Goal: Task Accomplishment & Management: Use online tool/utility

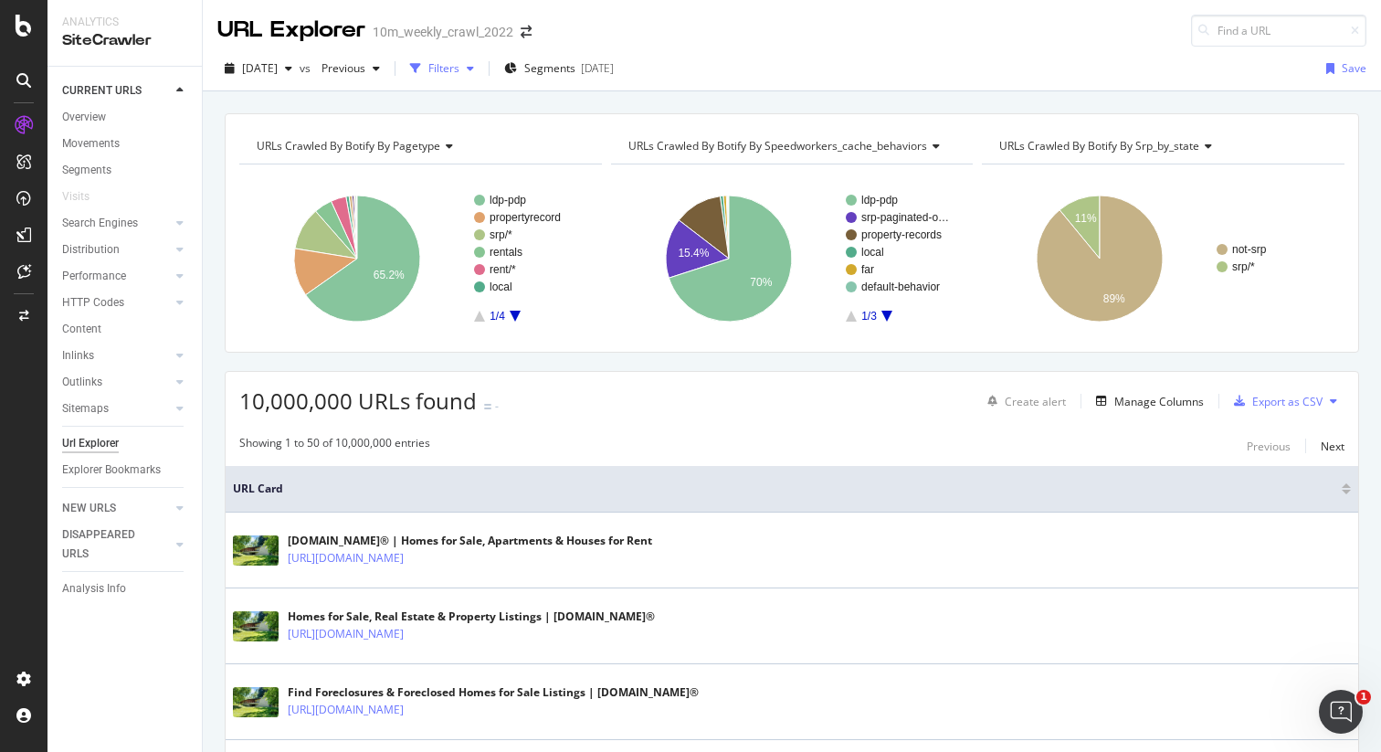
click at [459, 68] on div "Filters" at bounding box center [443, 68] width 31 height 16
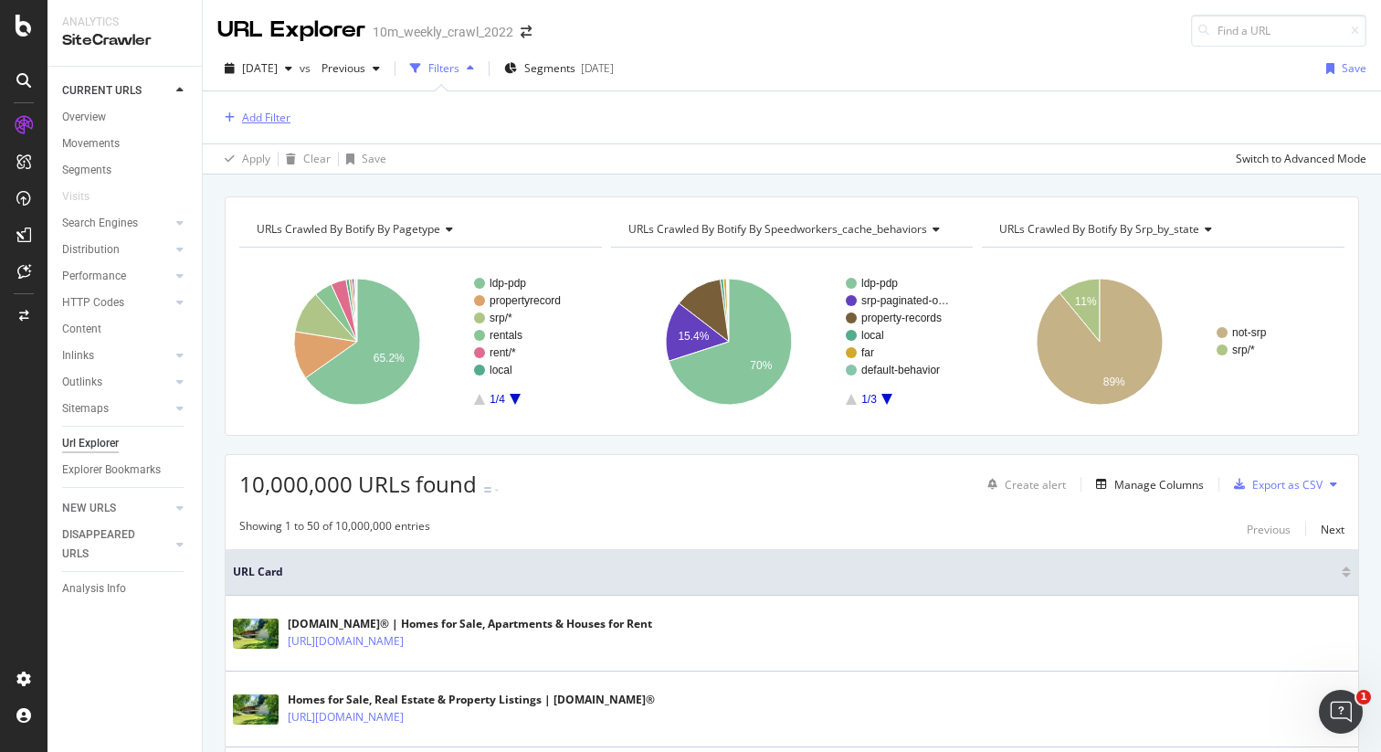
click at [266, 114] on div "Add Filter" at bounding box center [266, 118] width 48 height 16
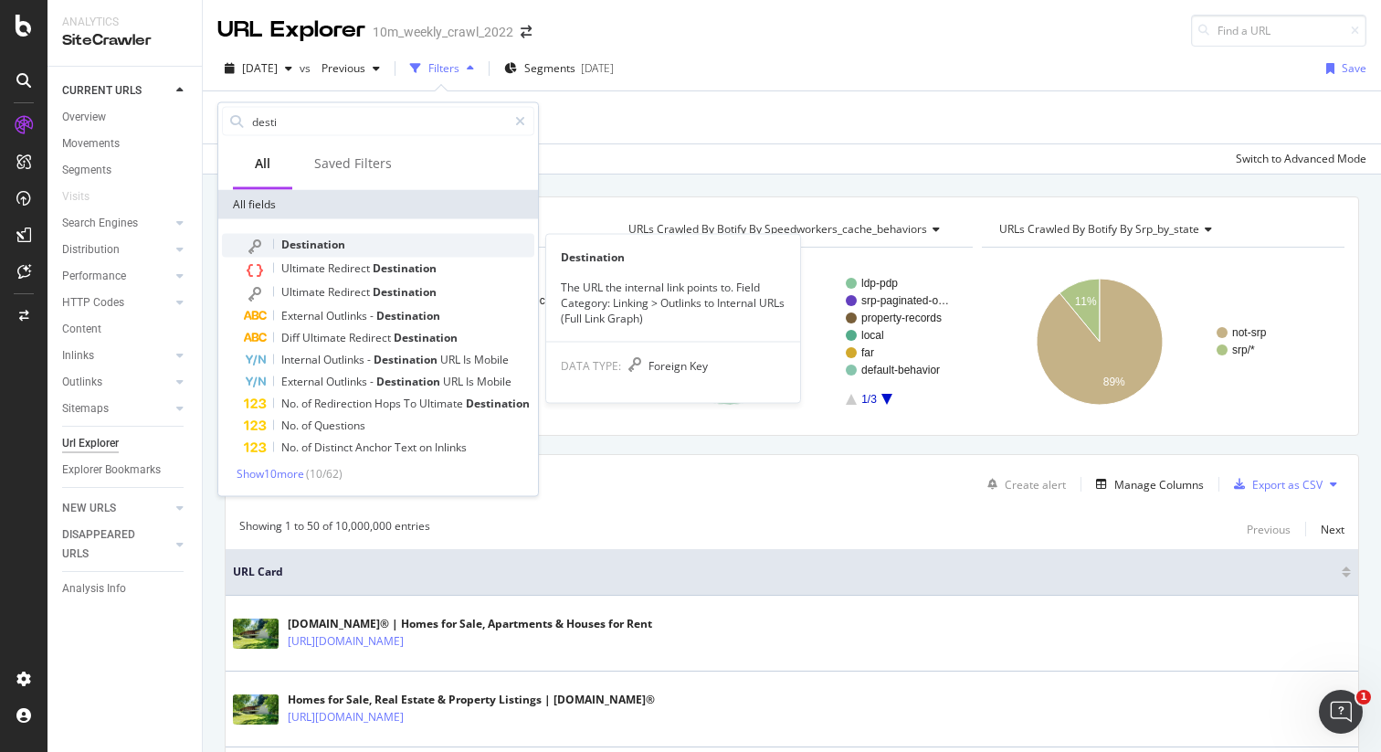
type input "desti"
click at [342, 244] on span "Destination" at bounding box center [313, 245] width 64 height 16
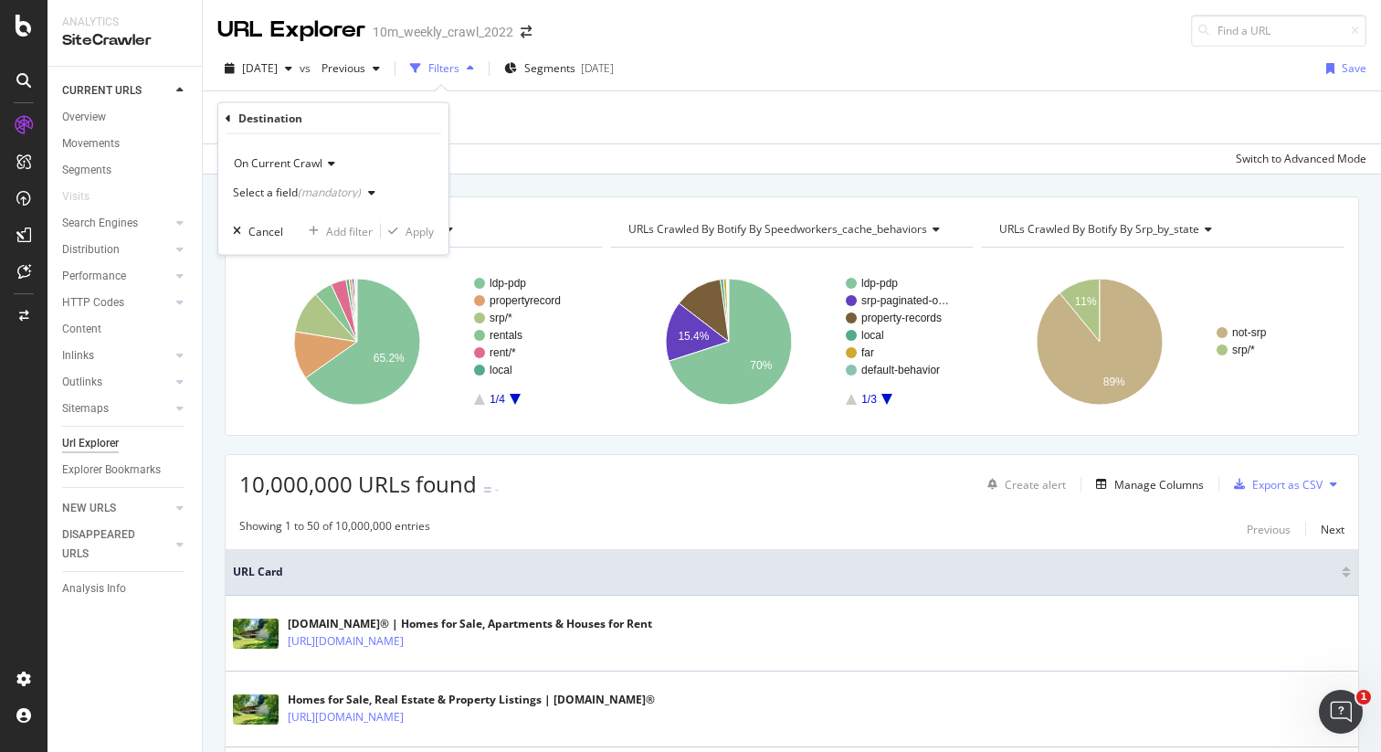
click at [273, 195] on div "Select a field (mandatory)" at bounding box center [297, 192] width 128 height 11
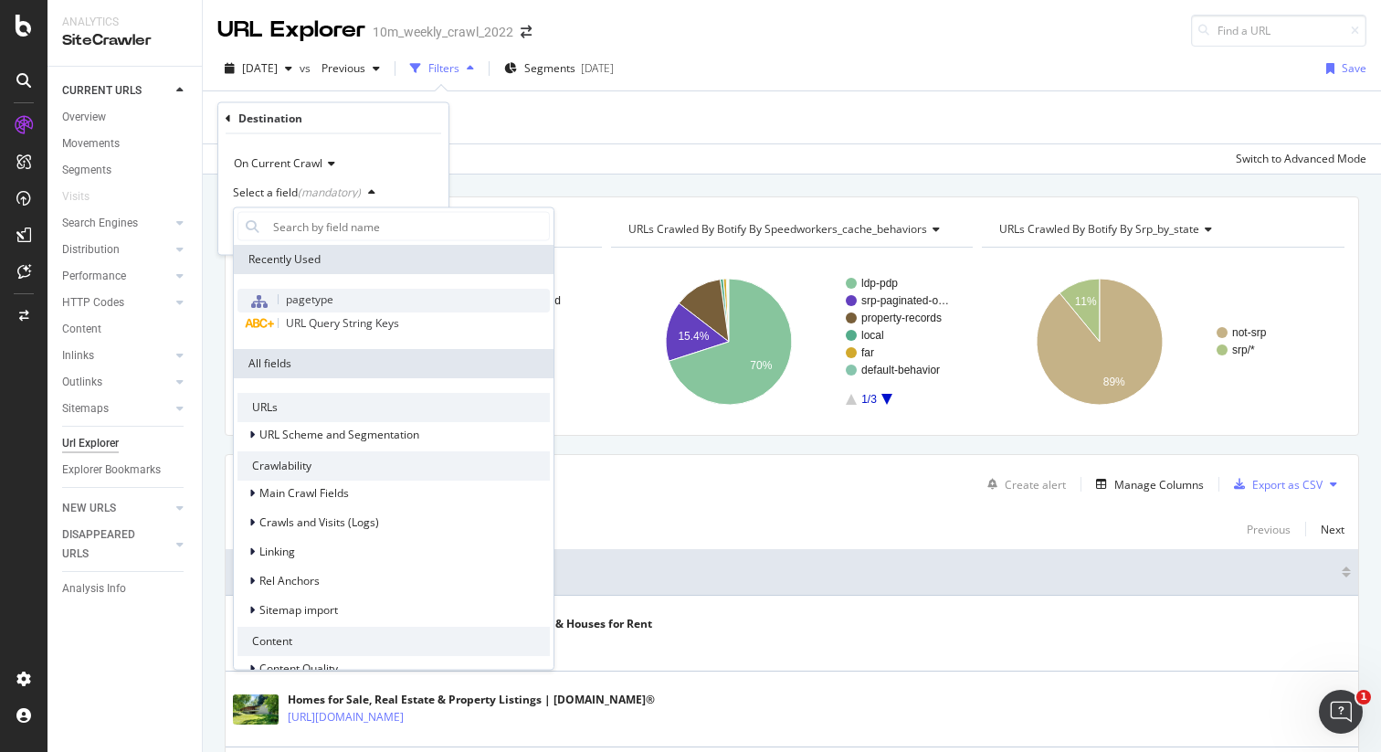
click at [322, 293] on span "pagetype" at bounding box center [309, 299] width 47 height 16
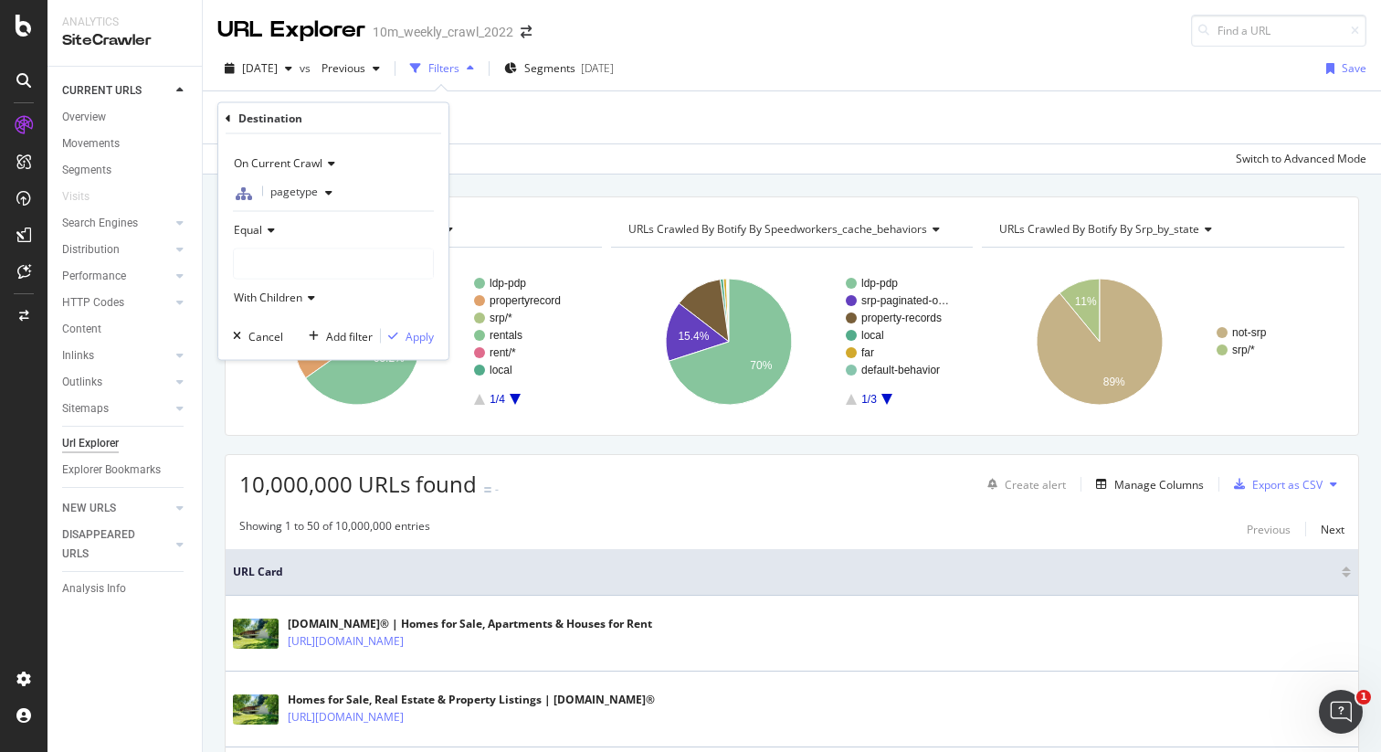
click at [280, 262] on div at bounding box center [333, 263] width 199 height 29
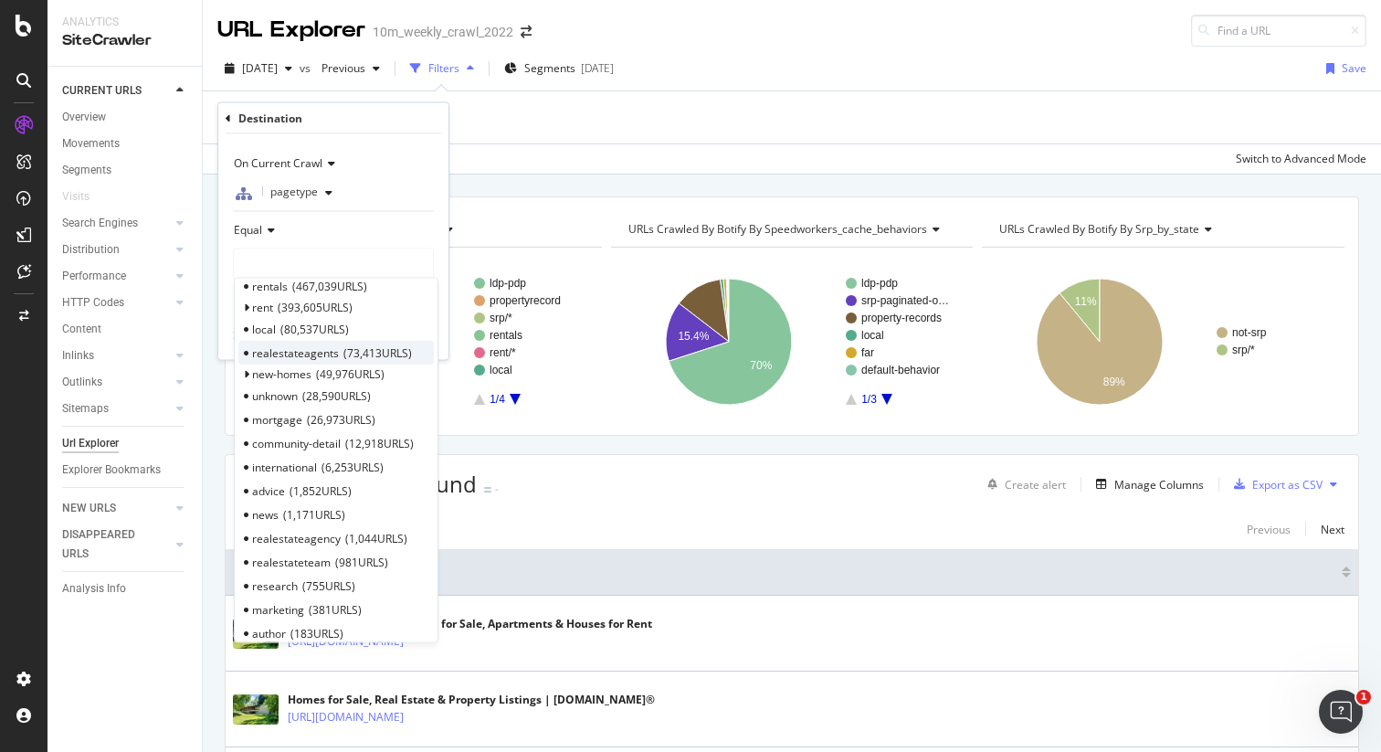
scroll to position [50, 0]
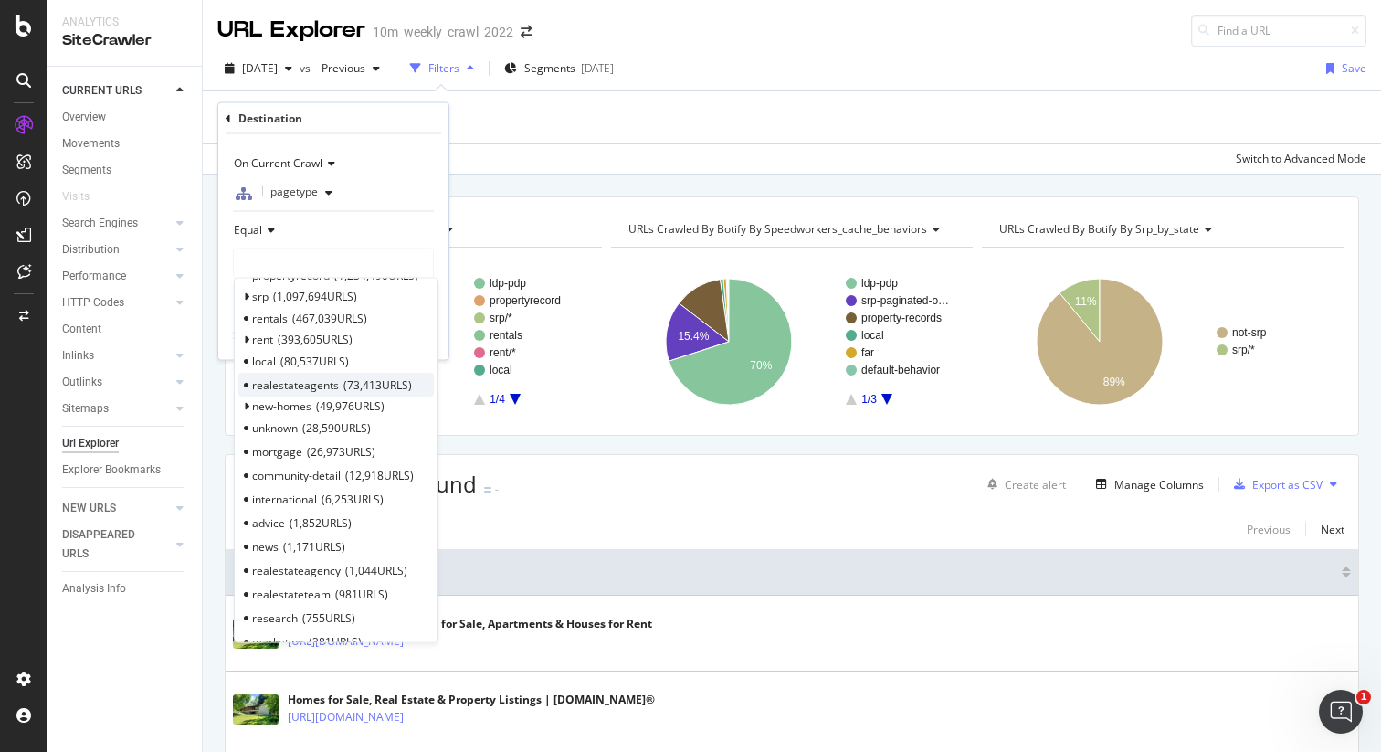
click at [285, 383] on span "realestateagents" at bounding box center [295, 384] width 87 height 16
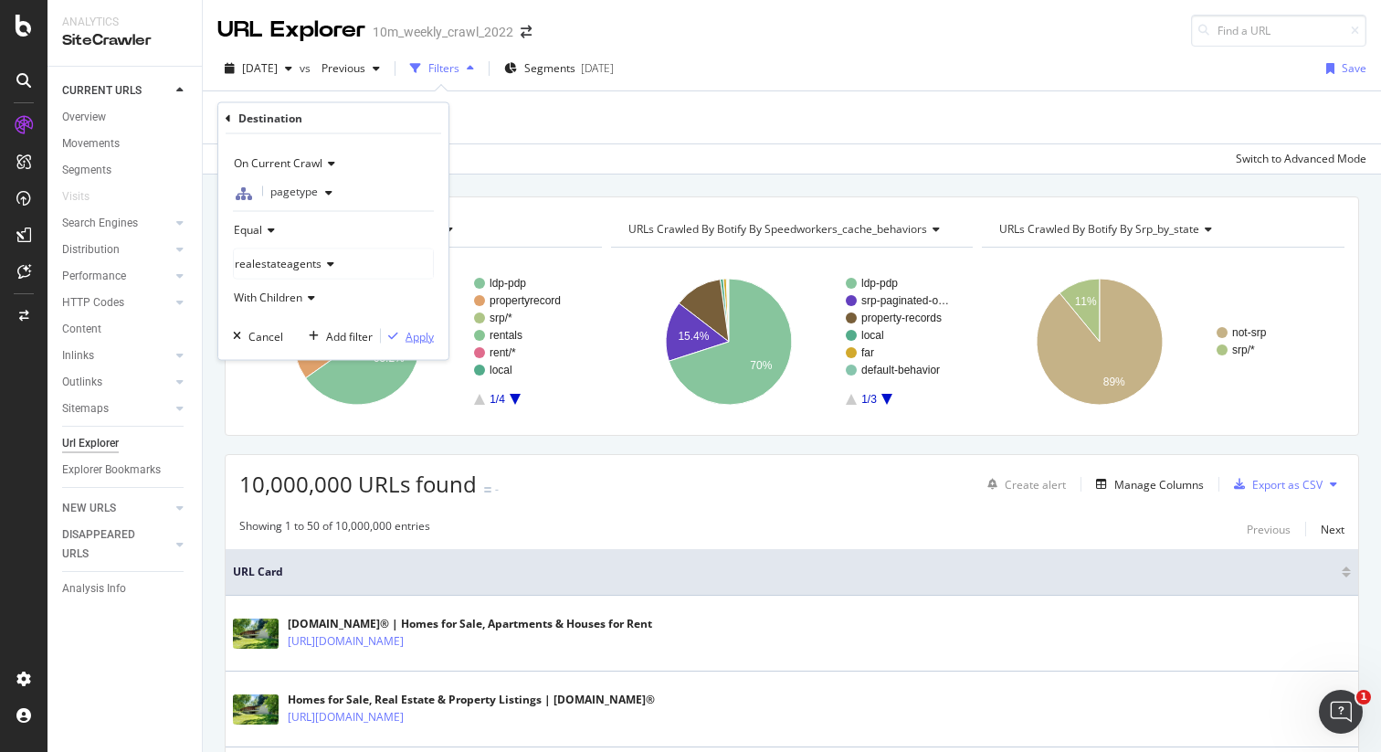
click at [423, 336] on div "Apply" at bounding box center [420, 336] width 28 height 16
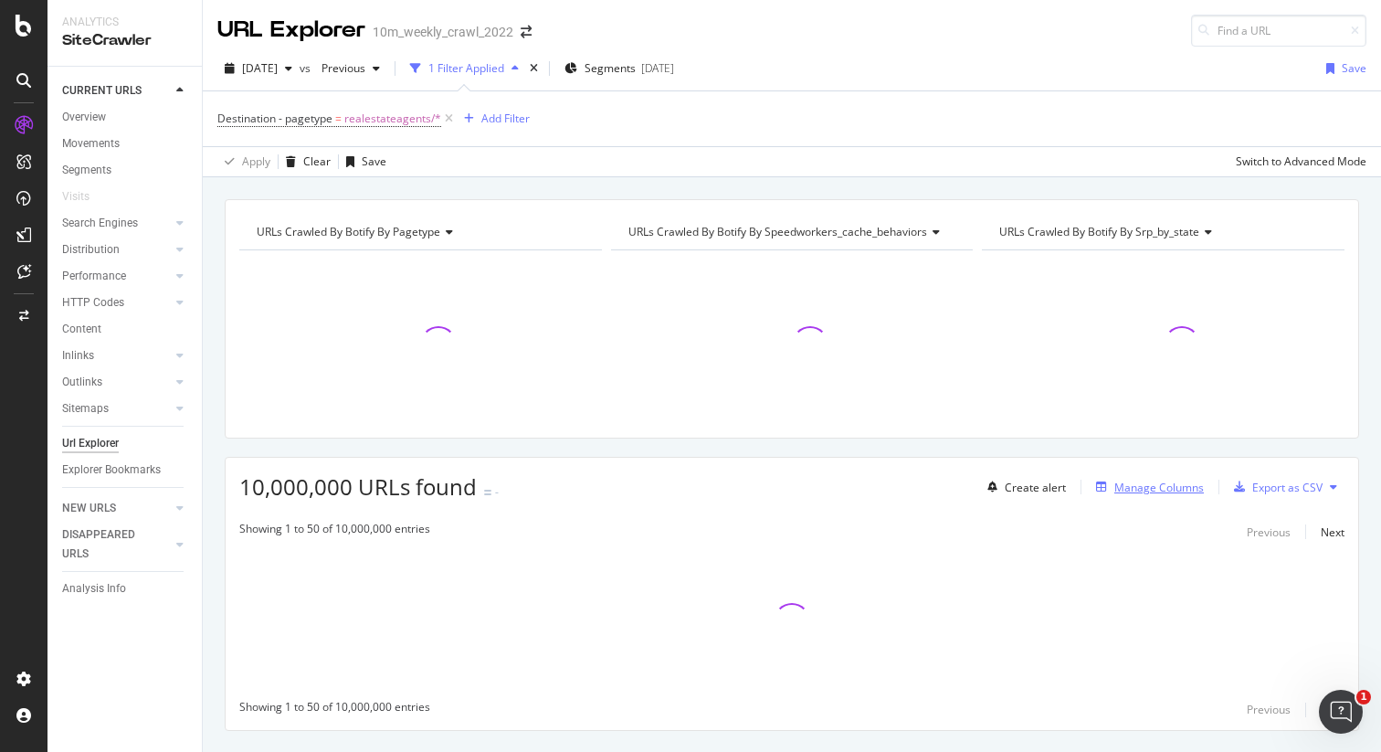
click at [1123, 481] on div "Manage Columns" at bounding box center [1159, 488] width 90 height 16
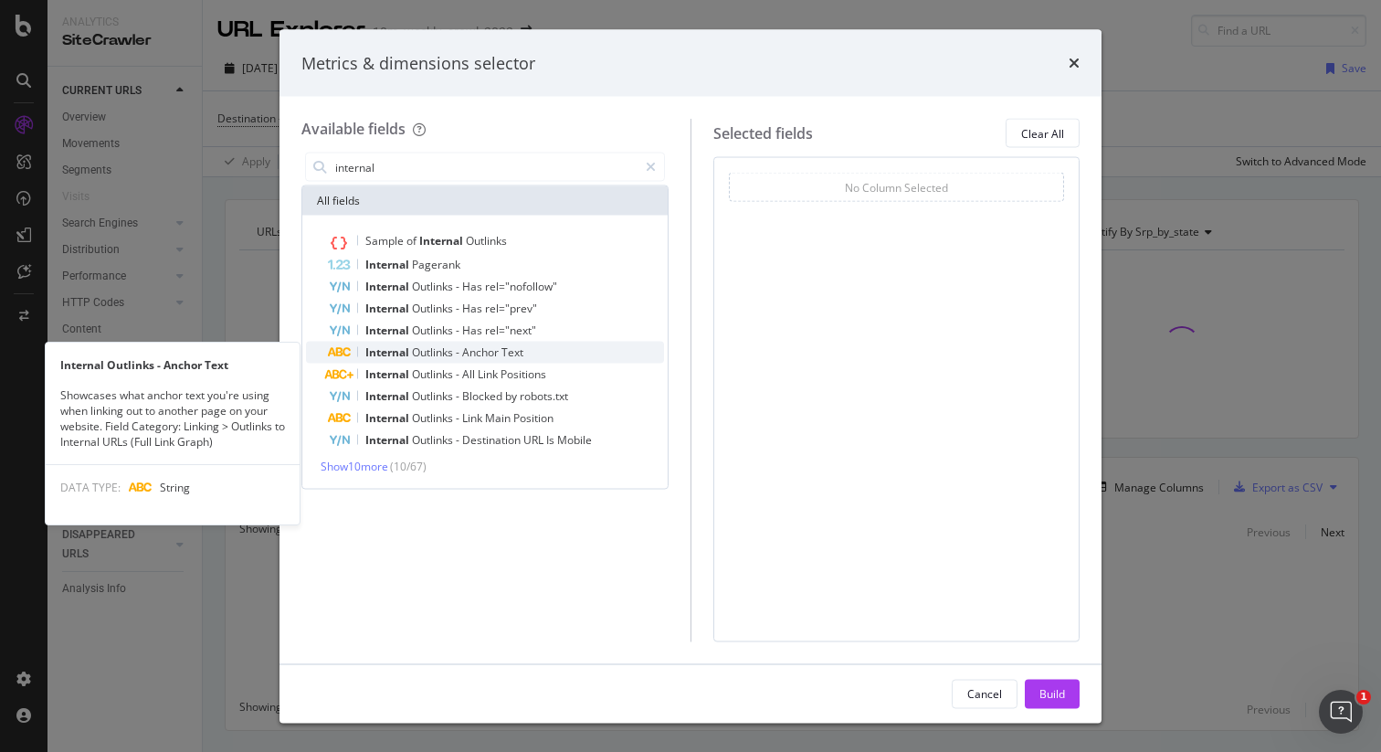
type input "internal"
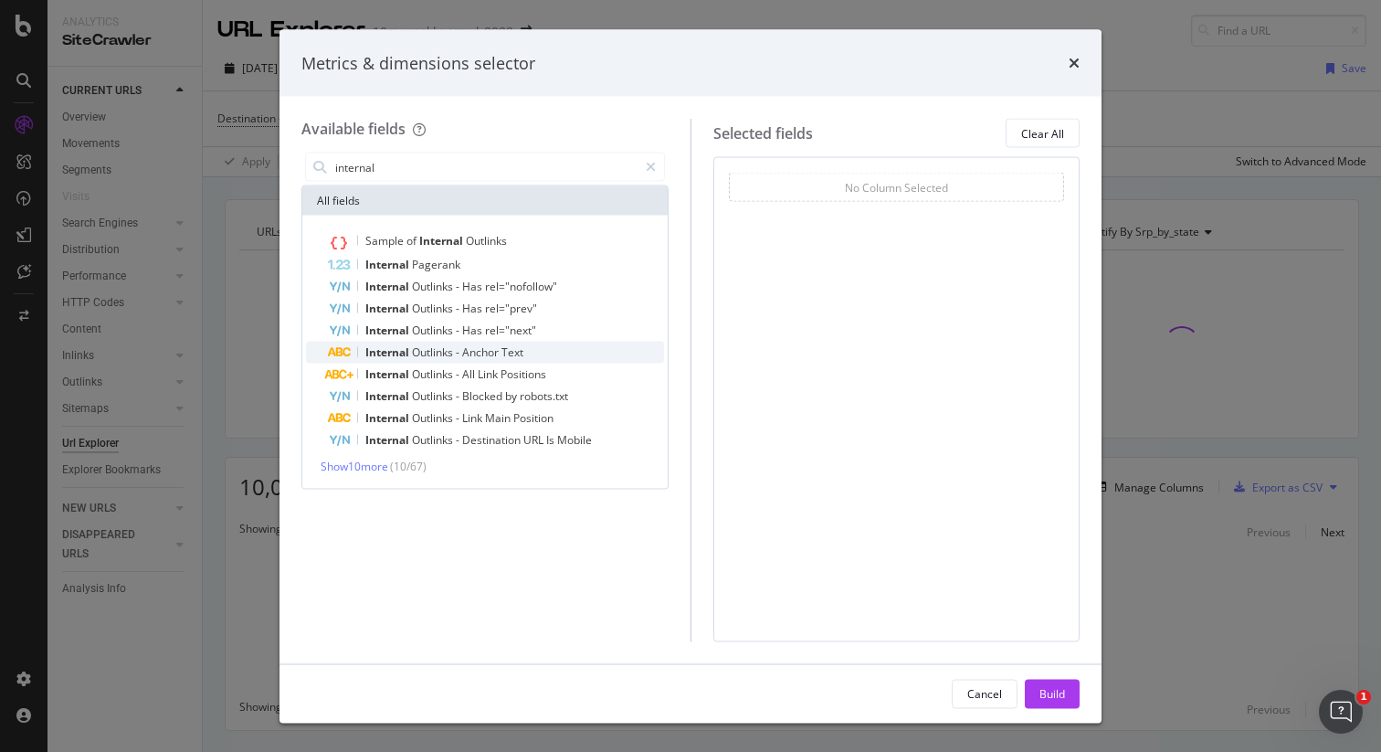
click at [543, 344] on div "Internal Outlinks - Anchor Text" at bounding box center [496, 353] width 336 height 22
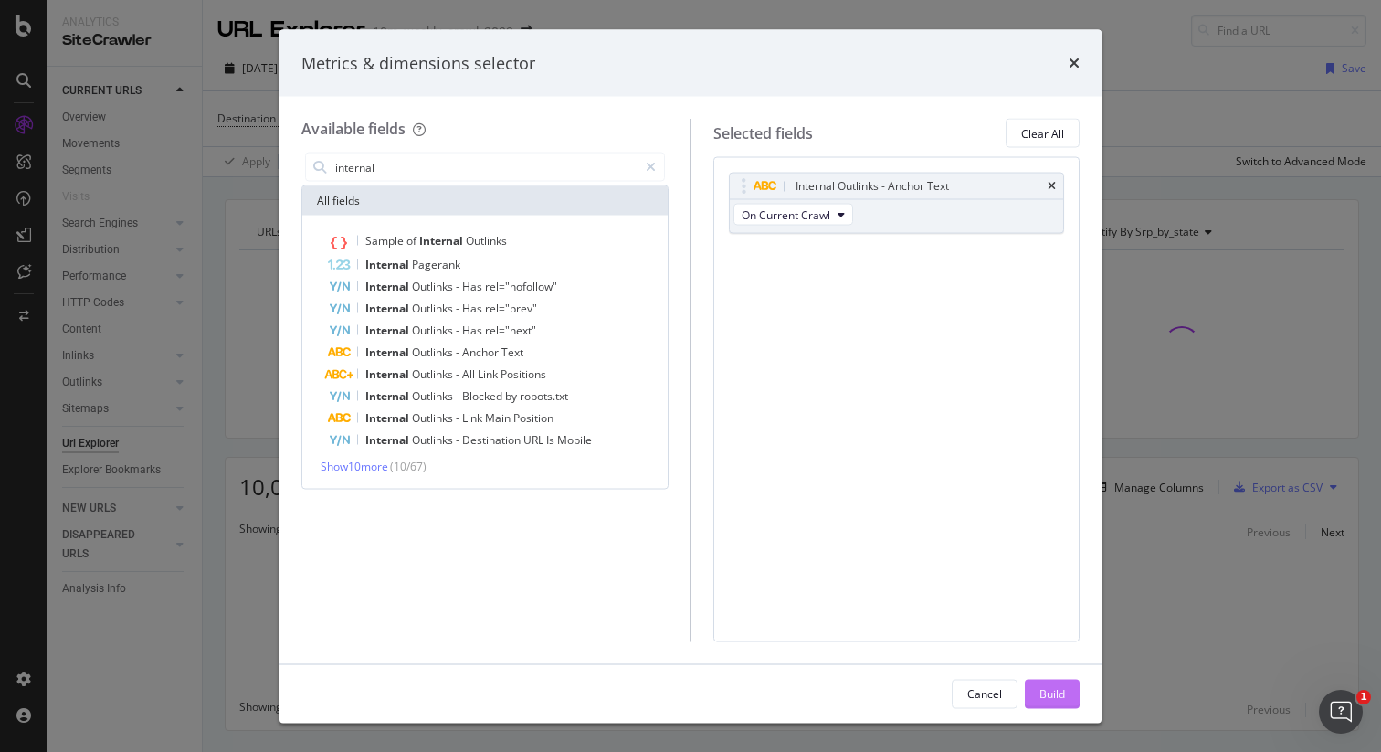
click at [1053, 688] on div "Build" at bounding box center [1052, 693] width 26 height 16
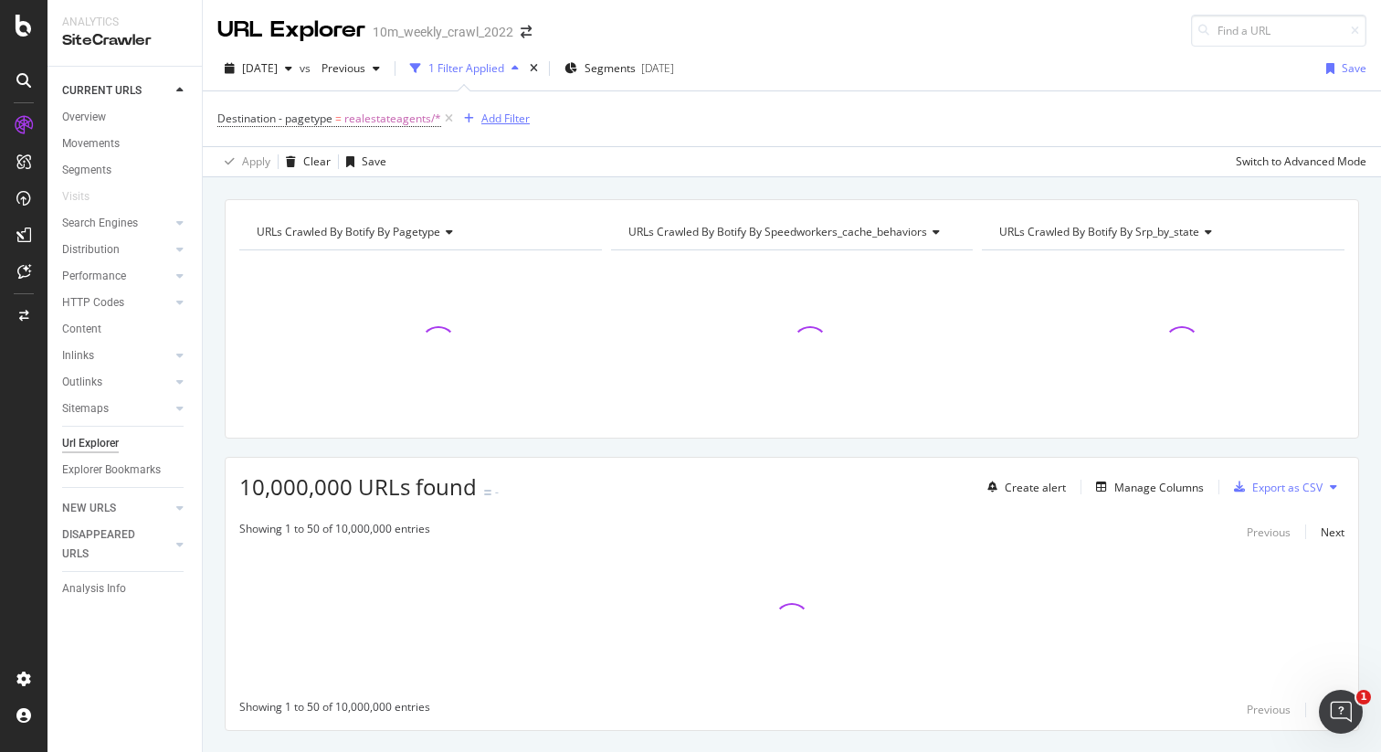
click at [493, 122] on div "Add Filter" at bounding box center [505, 119] width 48 height 16
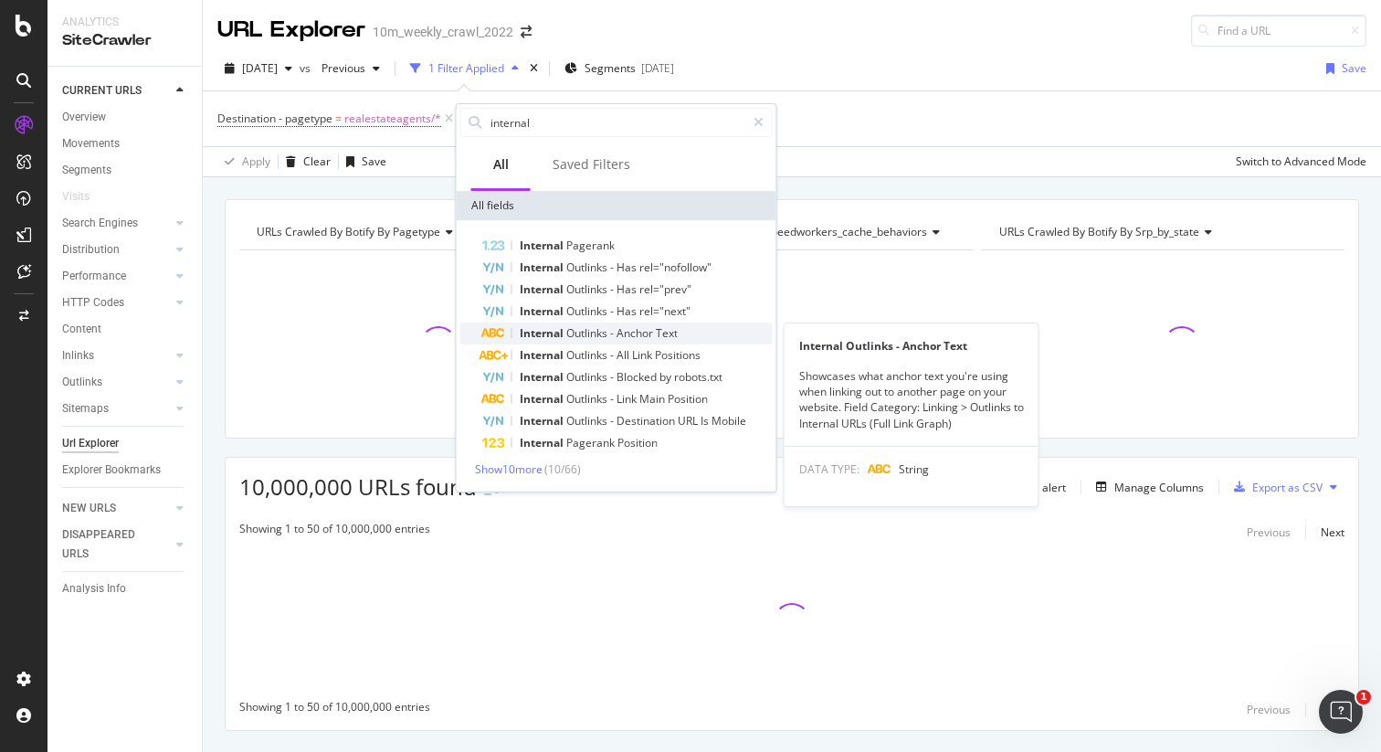
type input "internal"
click at [589, 335] on span "Outlinks" at bounding box center [588, 333] width 44 height 16
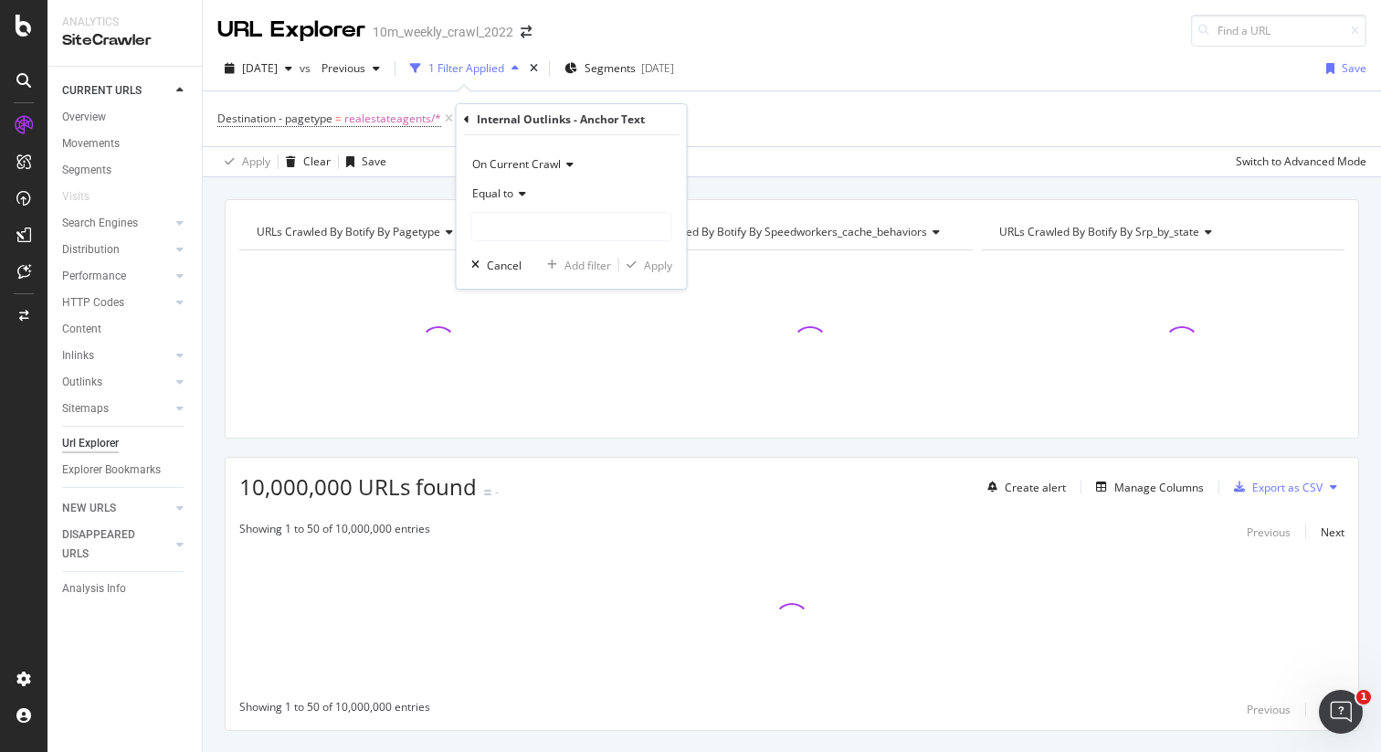
click at [519, 196] on icon at bounding box center [519, 193] width 13 height 11
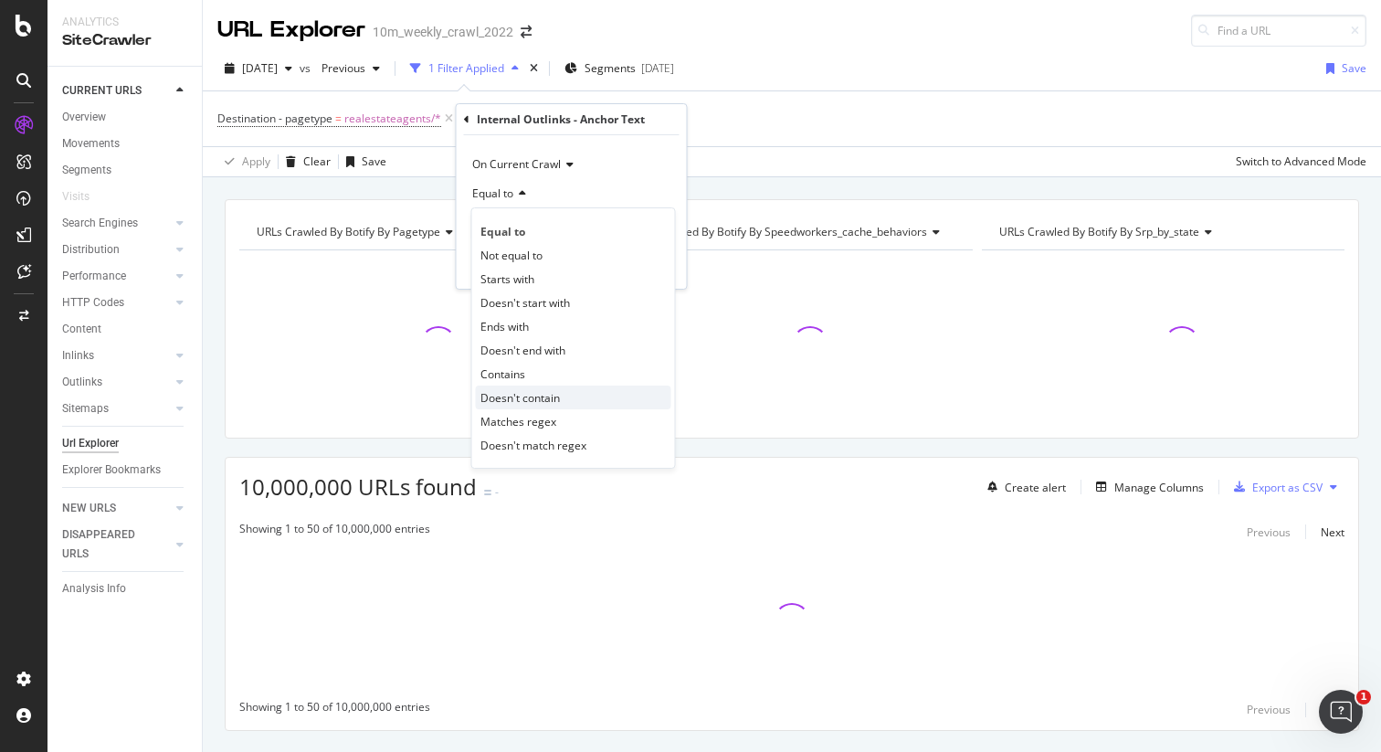
click at [543, 390] on span "Doesn't contain" at bounding box center [519, 398] width 79 height 16
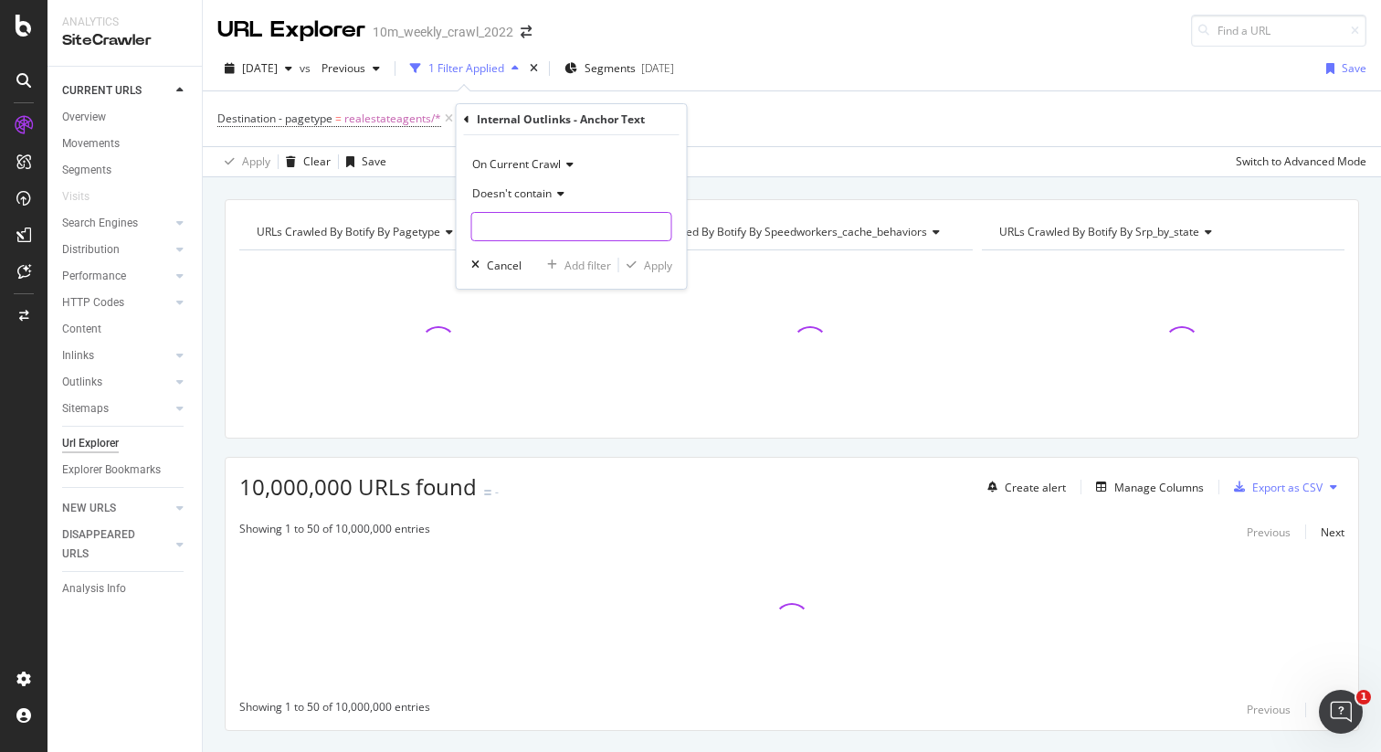
click at [528, 228] on input "text" at bounding box center [571, 226] width 199 height 29
type input "t"
type input "Top rated"
click at [656, 260] on div "Apply" at bounding box center [658, 266] width 28 height 16
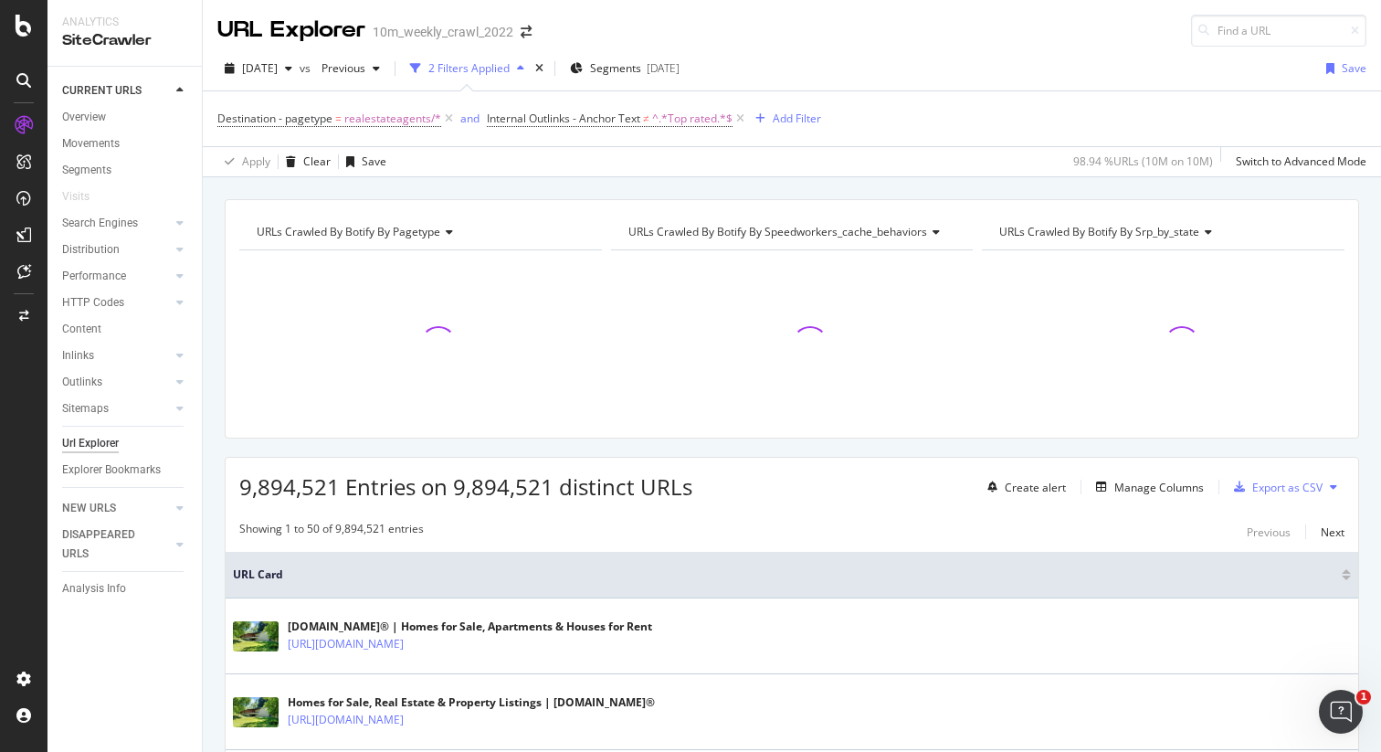
click at [947, 48] on div "2025 Aug. 12th vs Previous 2 Filters Applied Segments 2025-08-05 Save Destinati…" at bounding box center [792, 112] width 1178 height 131
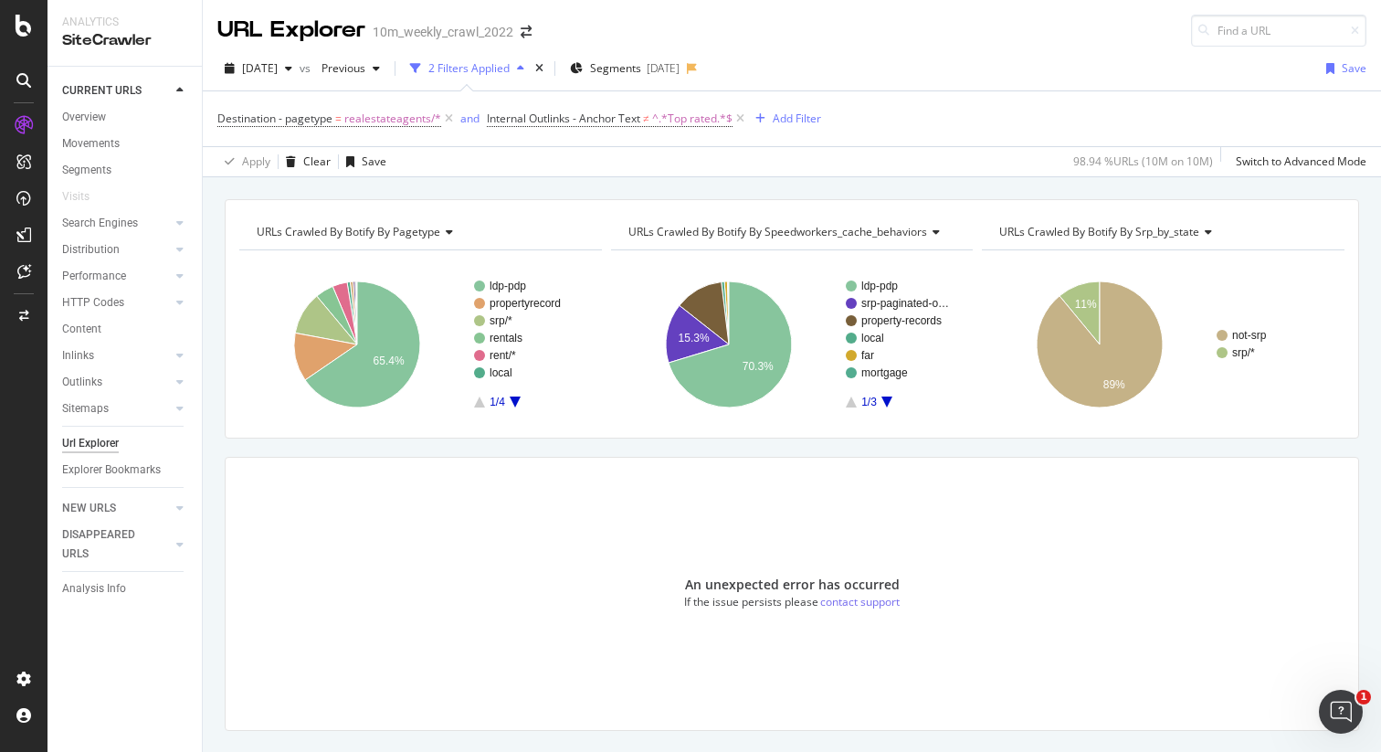
click at [946, 109] on div "Destination - pagetype = realestateagents/* and Internal Outlinks - Anchor Text…" at bounding box center [791, 118] width 1149 height 55
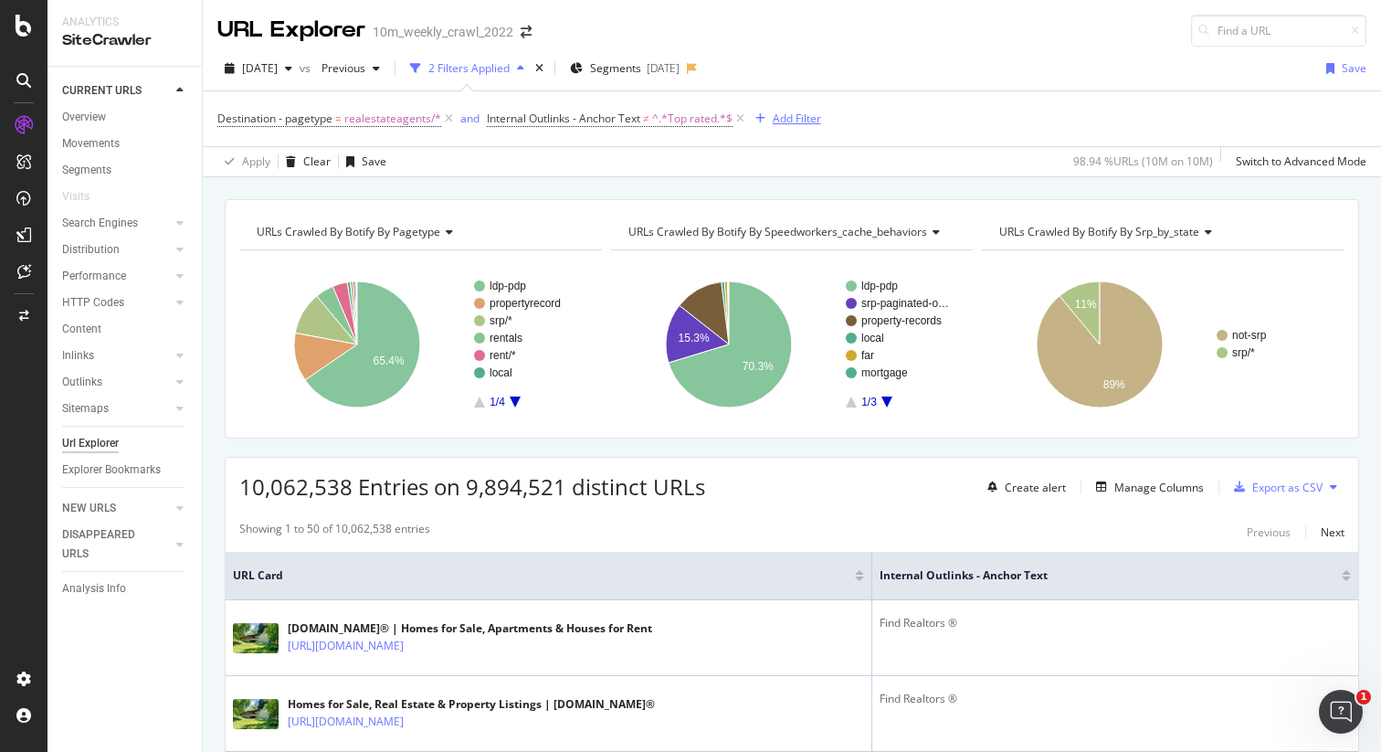
click at [788, 116] on div "Add Filter" at bounding box center [797, 119] width 48 height 16
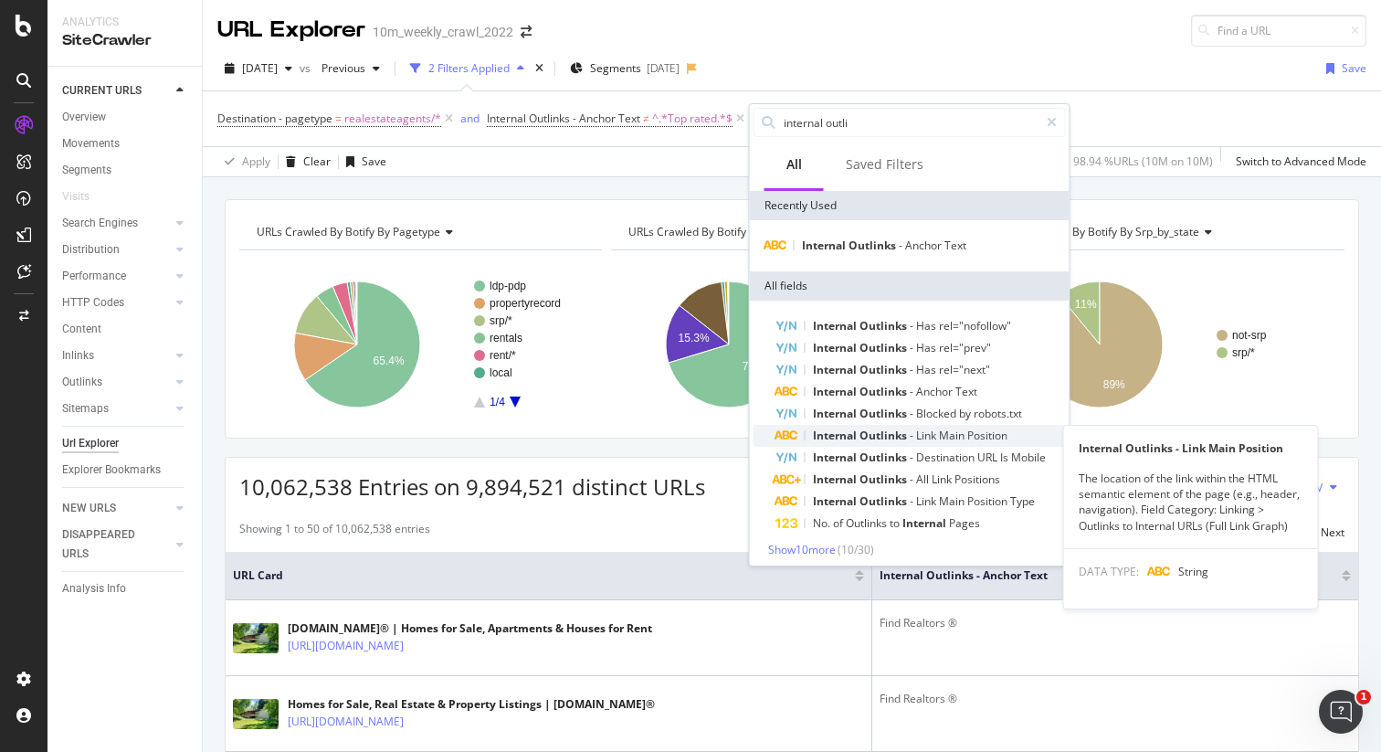
type input "internal outli"
click at [847, 436] on span "Internal" at bounding box center [836, 435] width 47 height 16
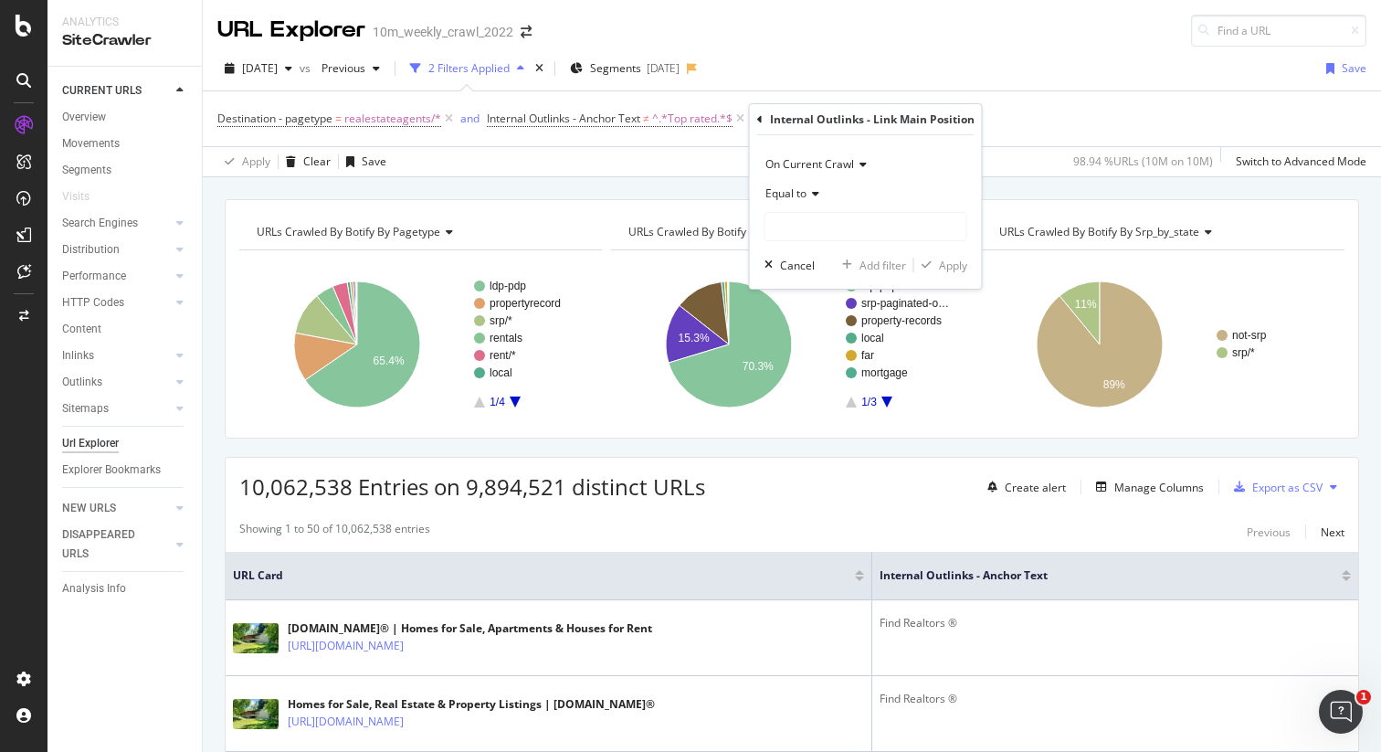
click at [805, 199] on span "Equal to" at bounding box center [785, 193] width 41 height 16
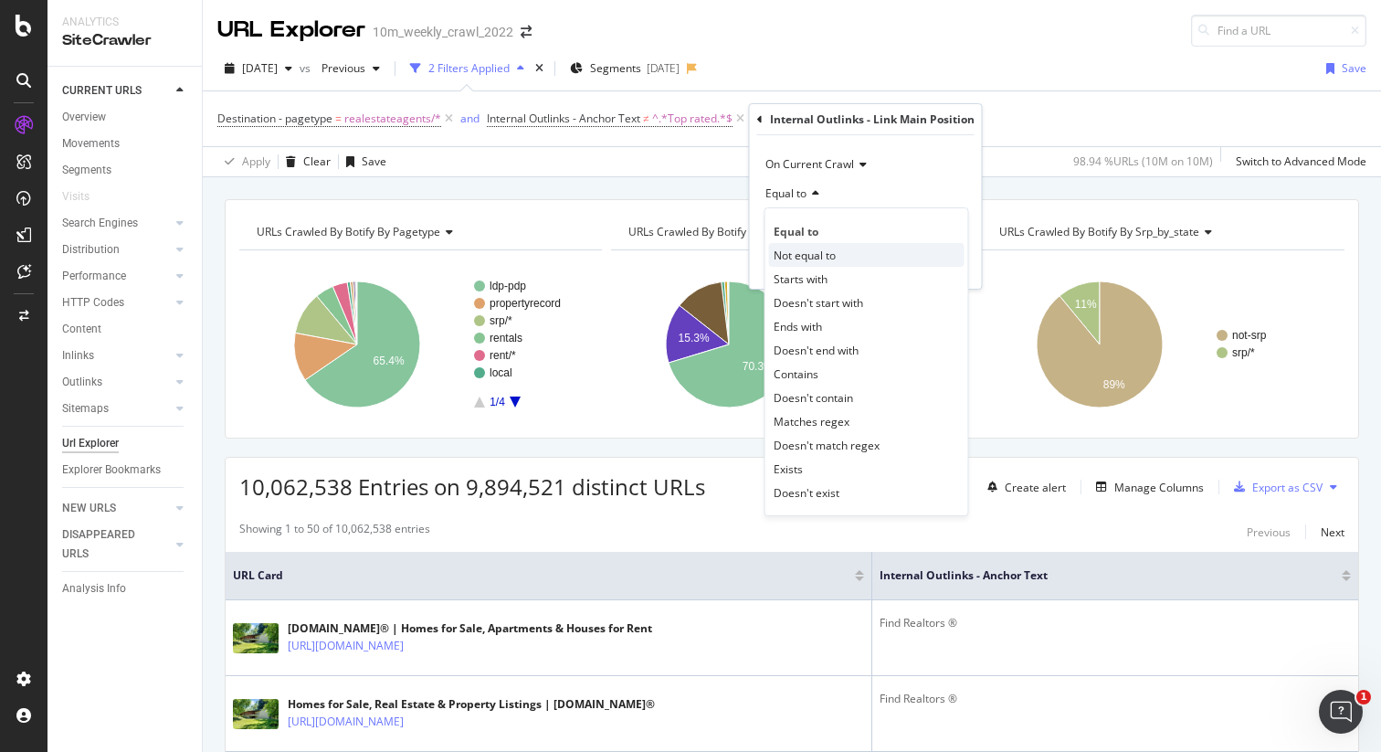
click at [823, 253] on span "Not equal to" at bounding box center [805, 256] width 62 height 16
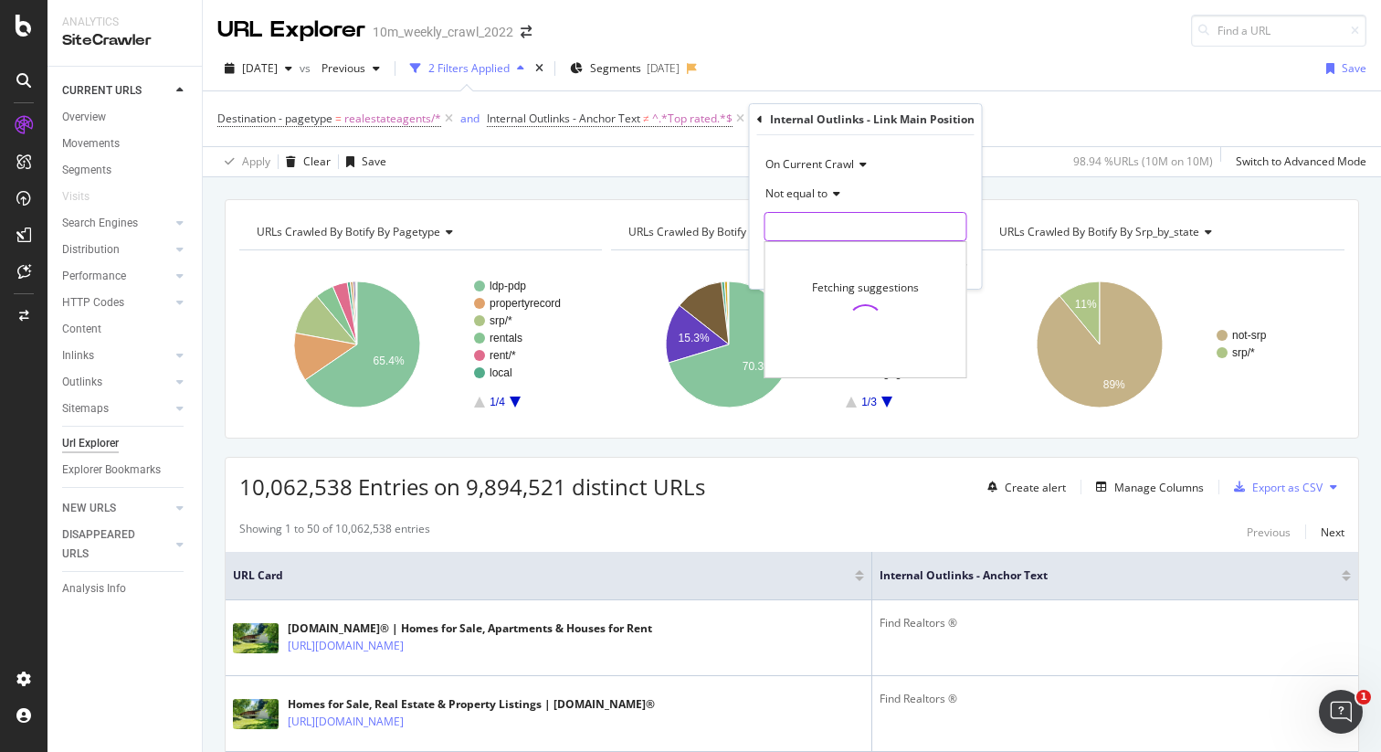
click at [826, 230] on input "text" at bounding box center [865, 226] width 201 height 29
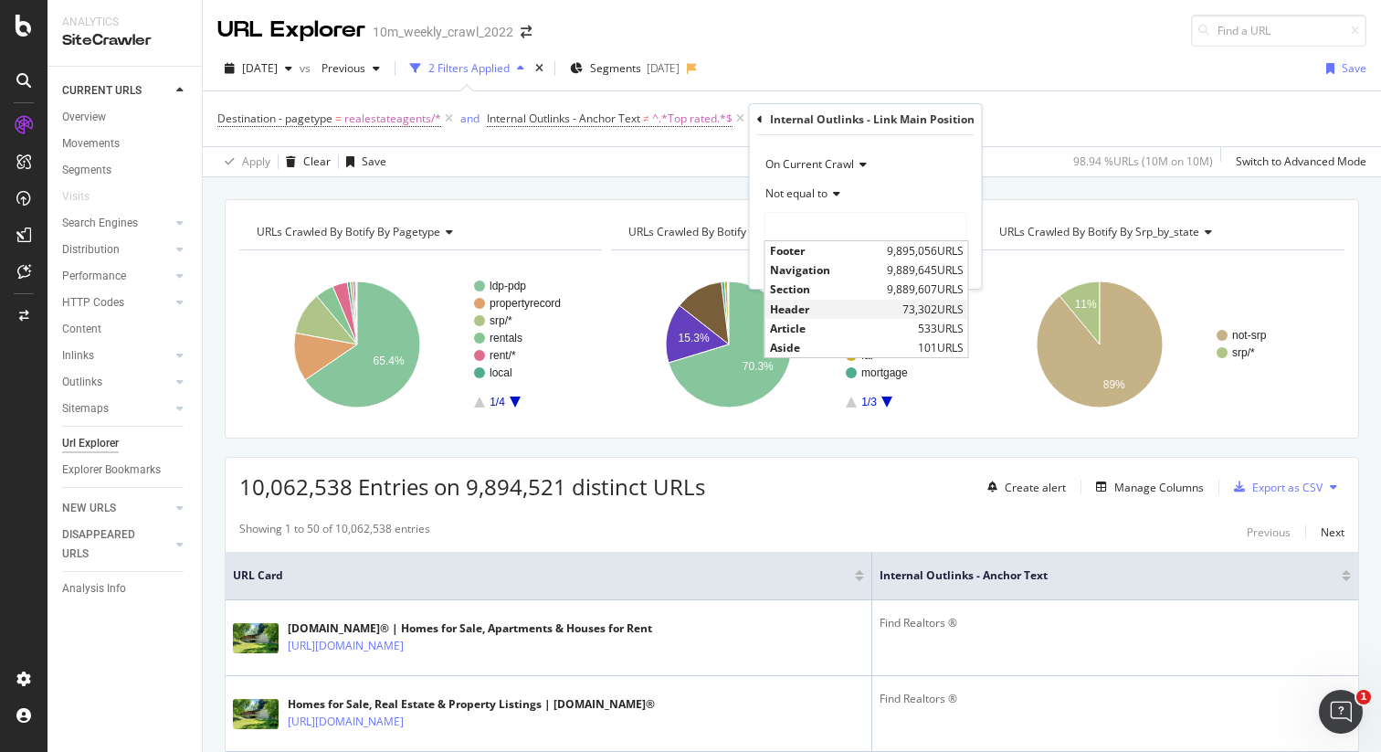
click at [854, 303] on span "Header" at bounding box center [834, 309] width 128 height 16
type input "Header"
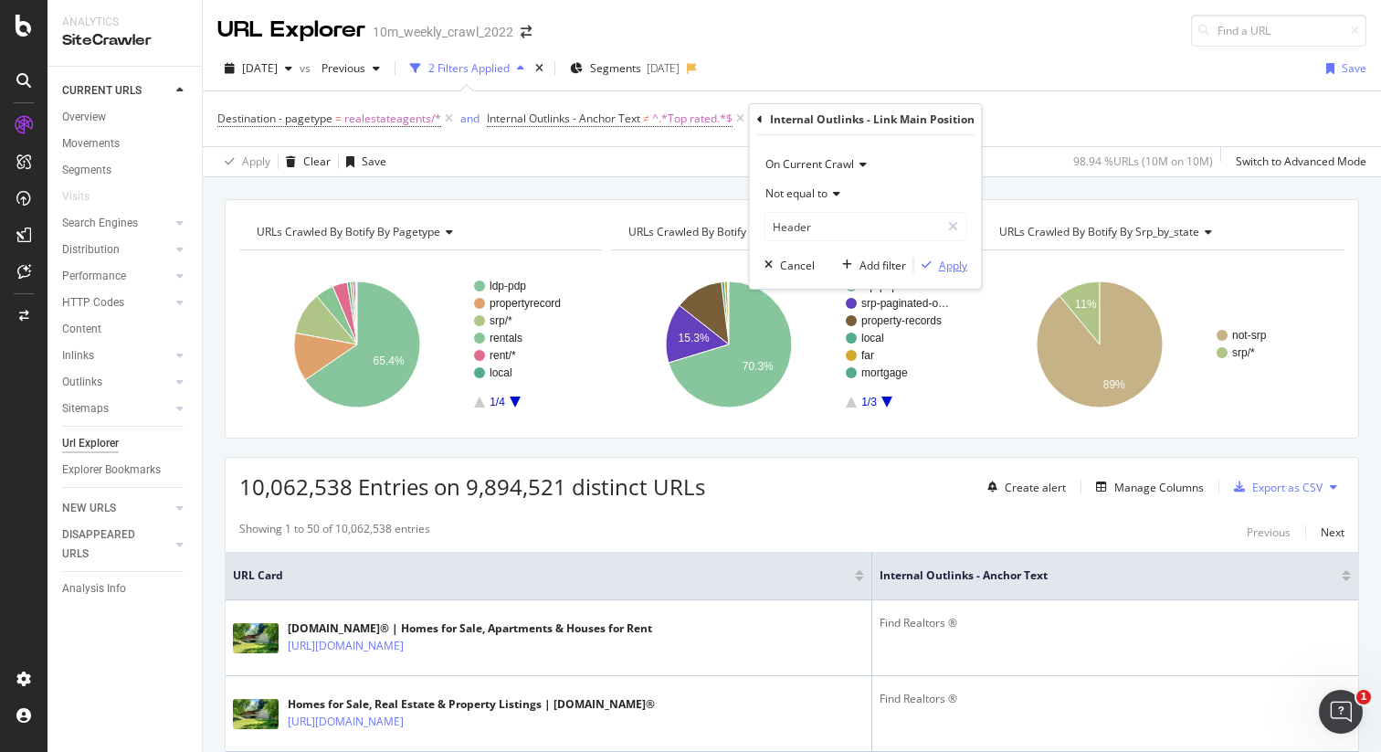
click at [952, 263] on div "Apply" at bounding box center [953, 266] width 28 height 16
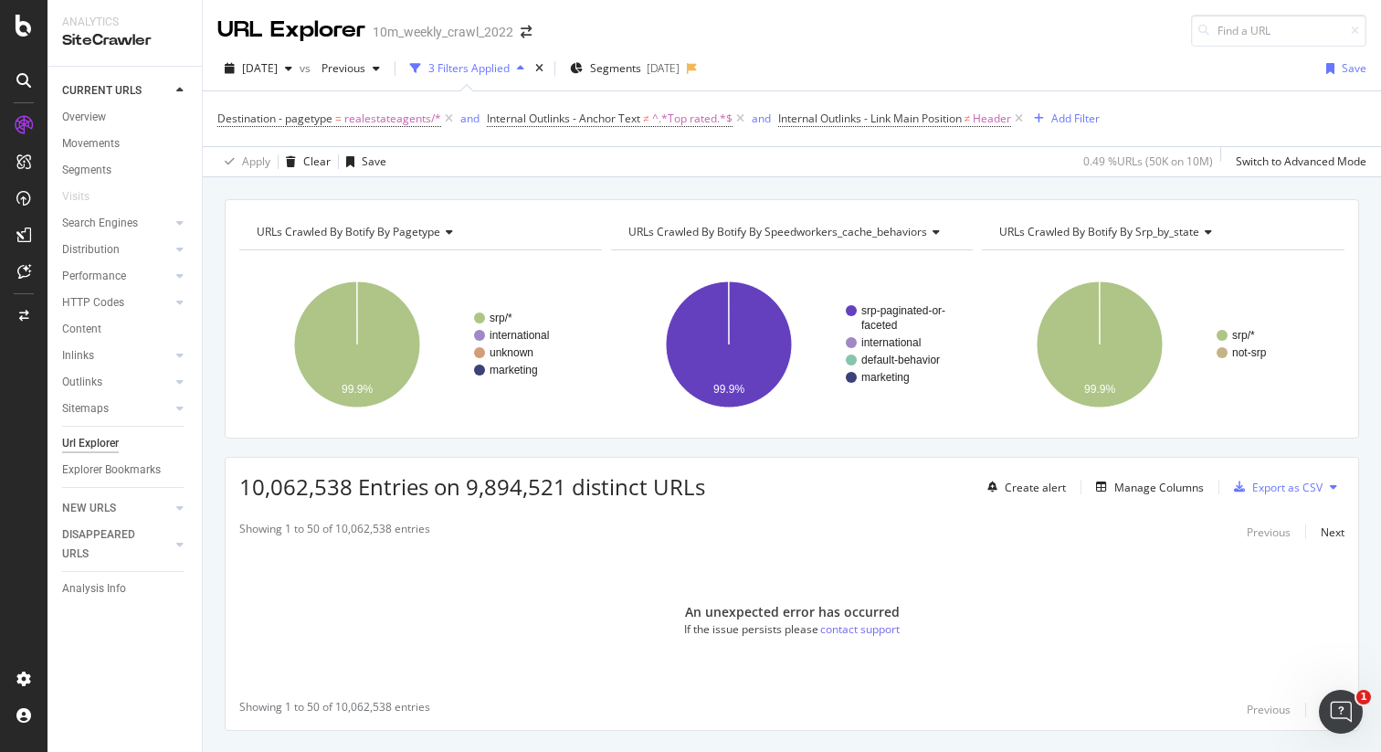
click at [925, 45] on div "URL Explorer 10m_weekly_crawl_2022" at bounding box center [792, 23] width 1178 height 47
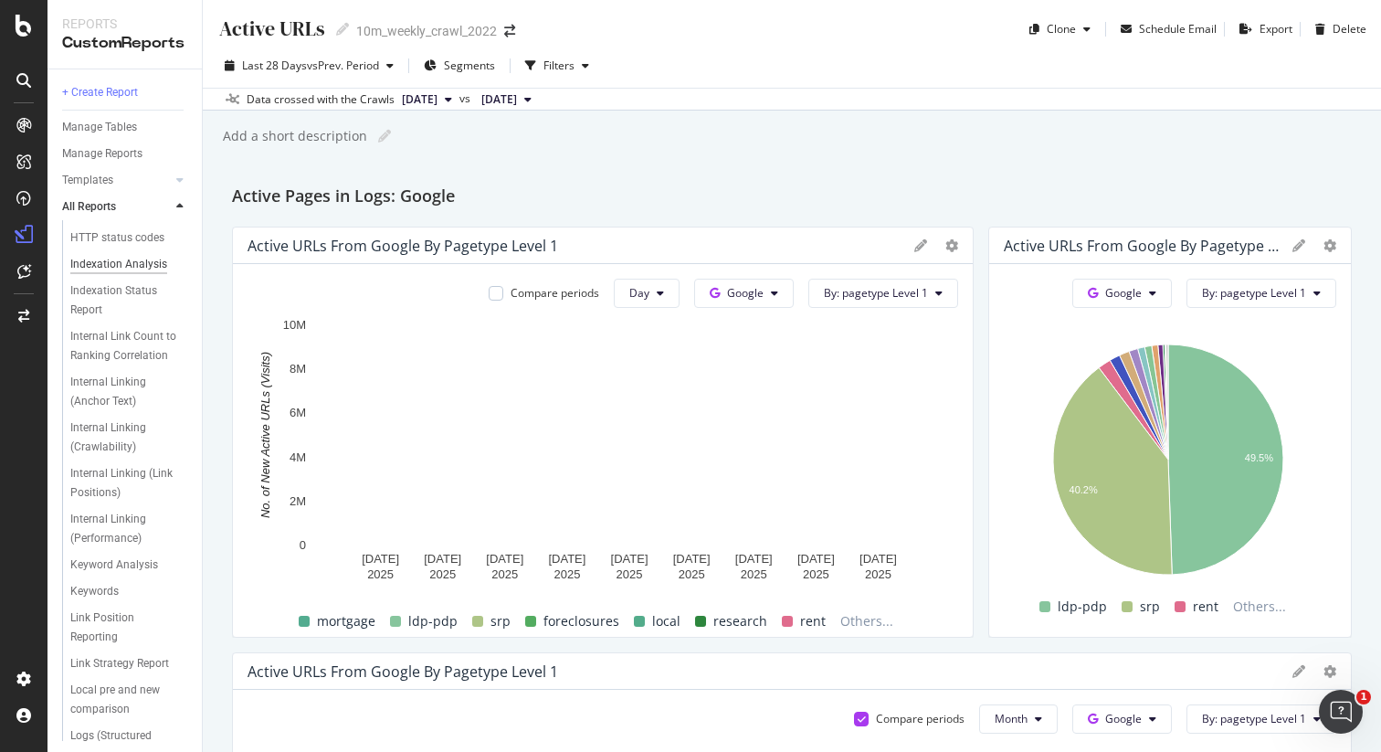
scroll to position [597, 0]
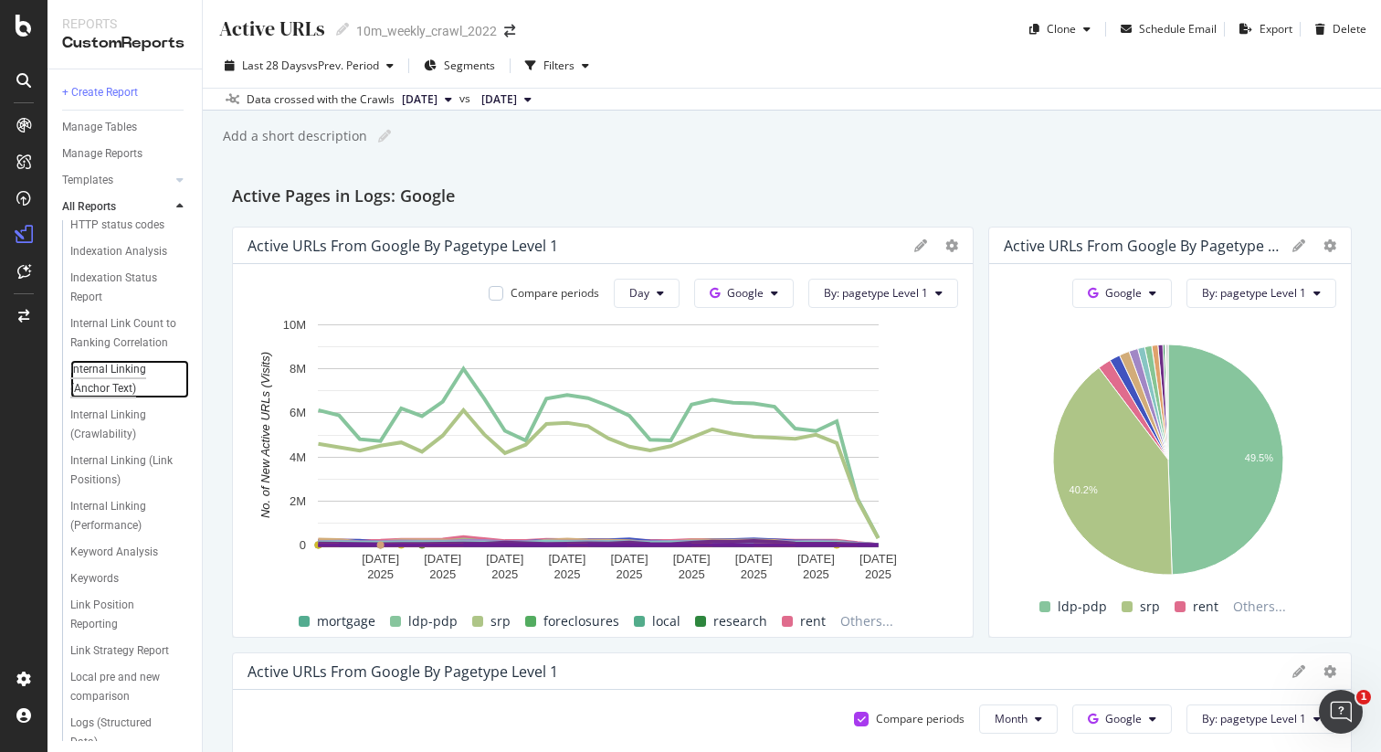
click at [107, 398] on div "Internal Linking (Anchor Text)" at bounding box center [122, 379] width 105 height 38
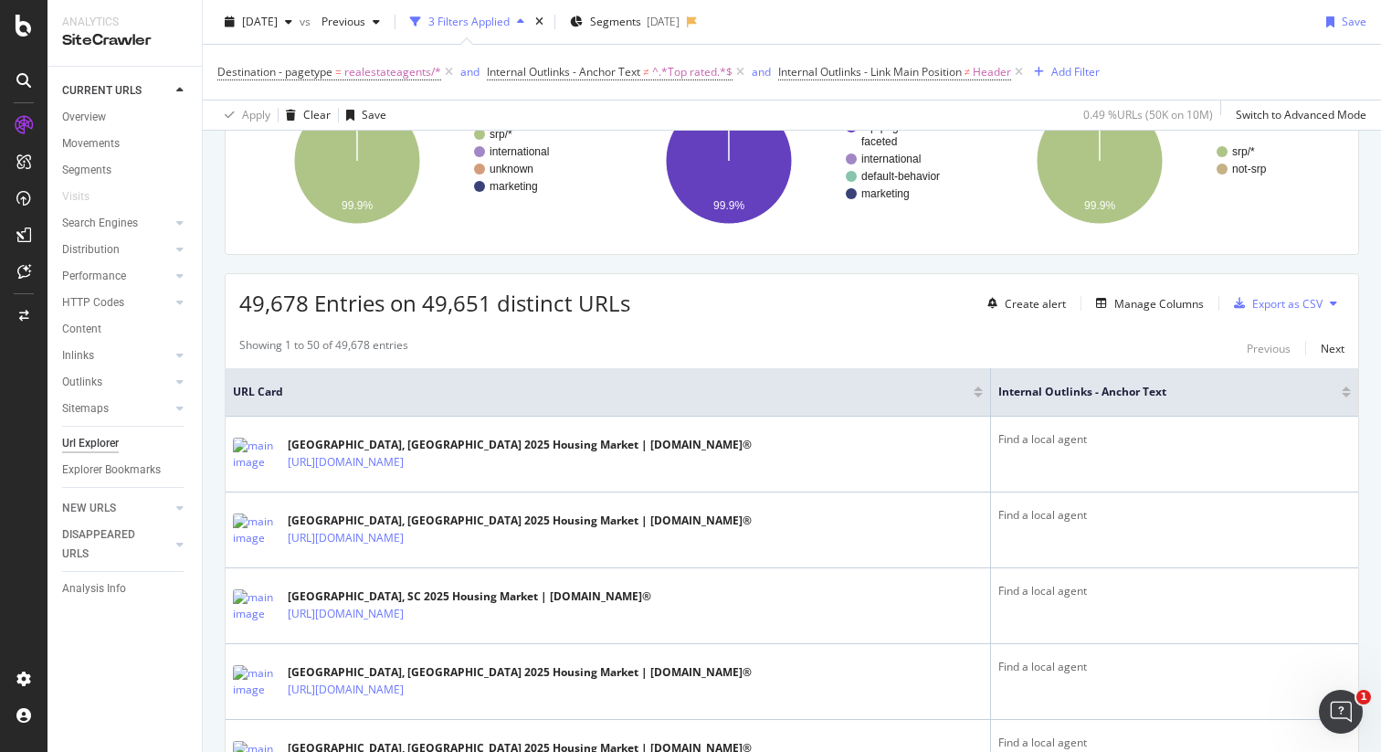
scroll to position [235, 0]
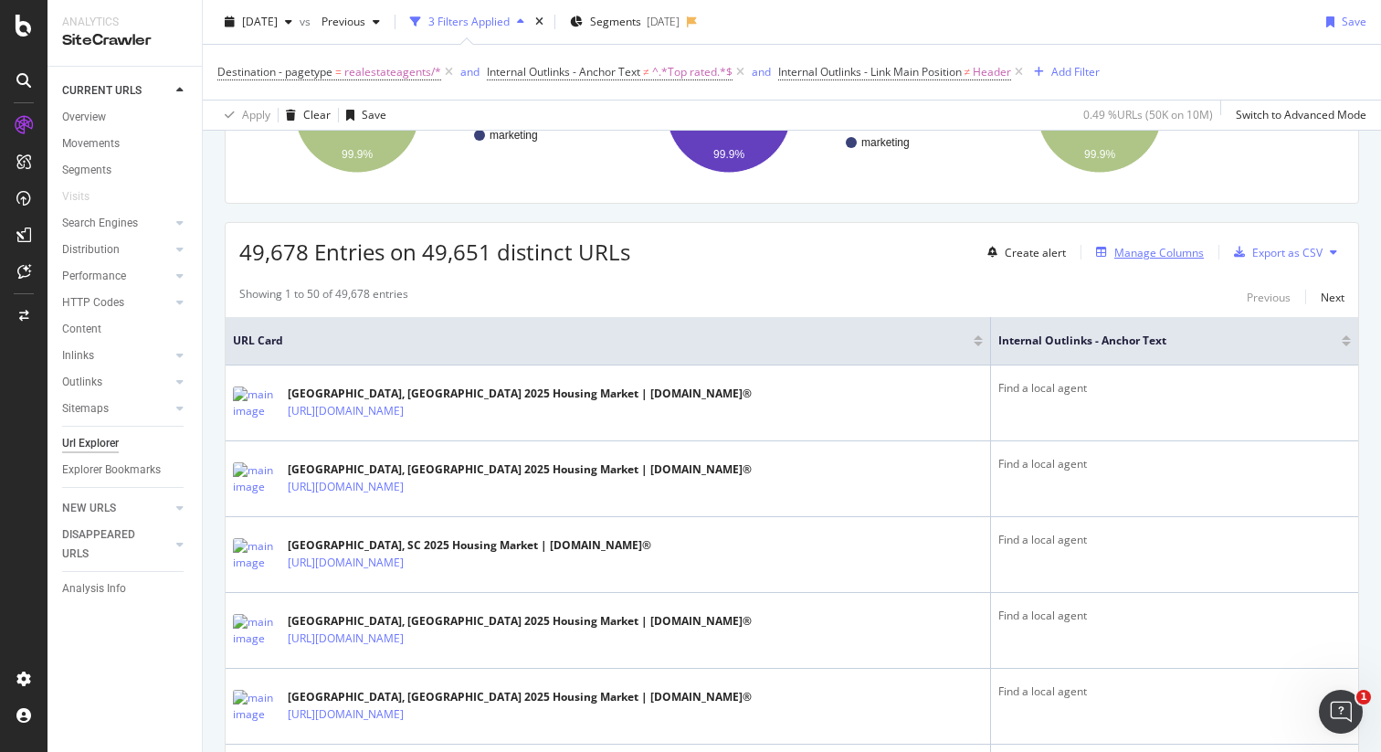
click at [1156, 256] on div "Manage Columns" at bounding box center [1159, 253] width 90 height 16
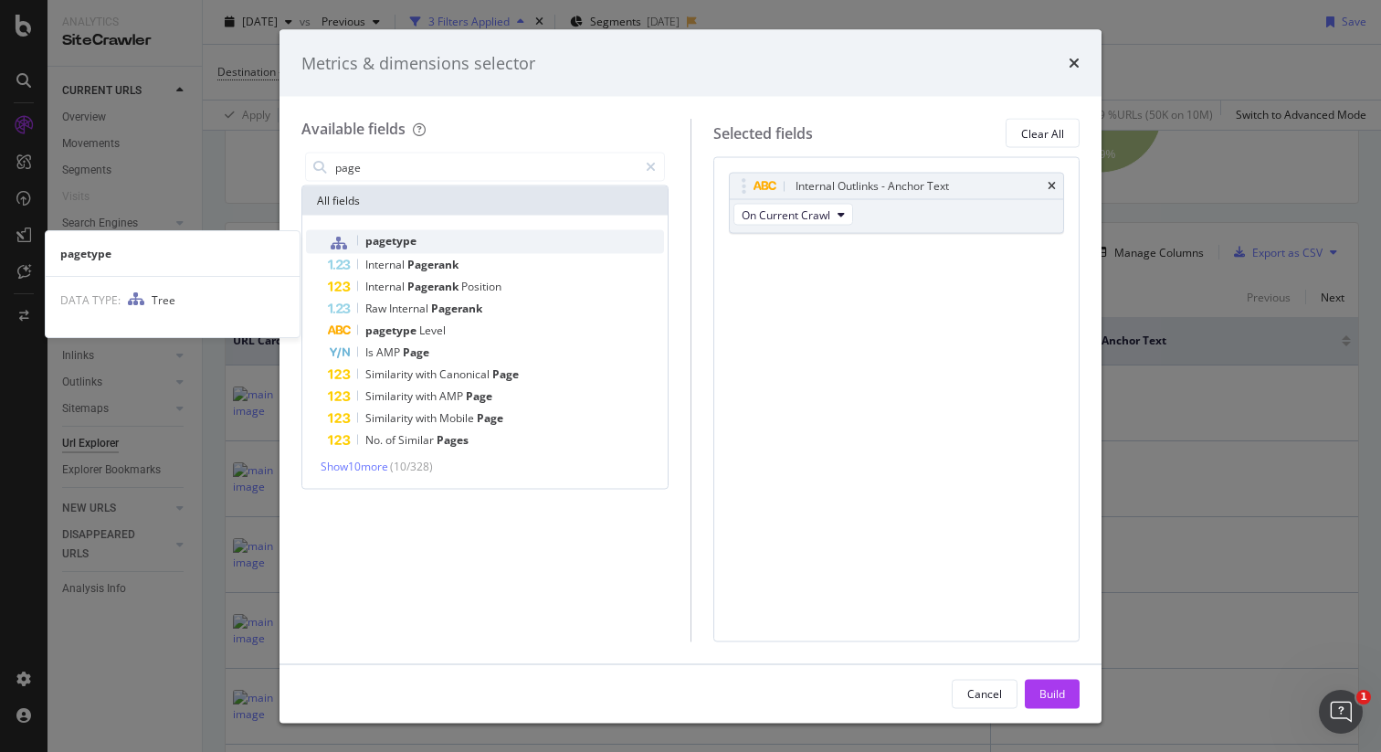
type input "page"
click at [522, 233] on div "pagetype" at bounding box center [496, 242] width 336 height 24
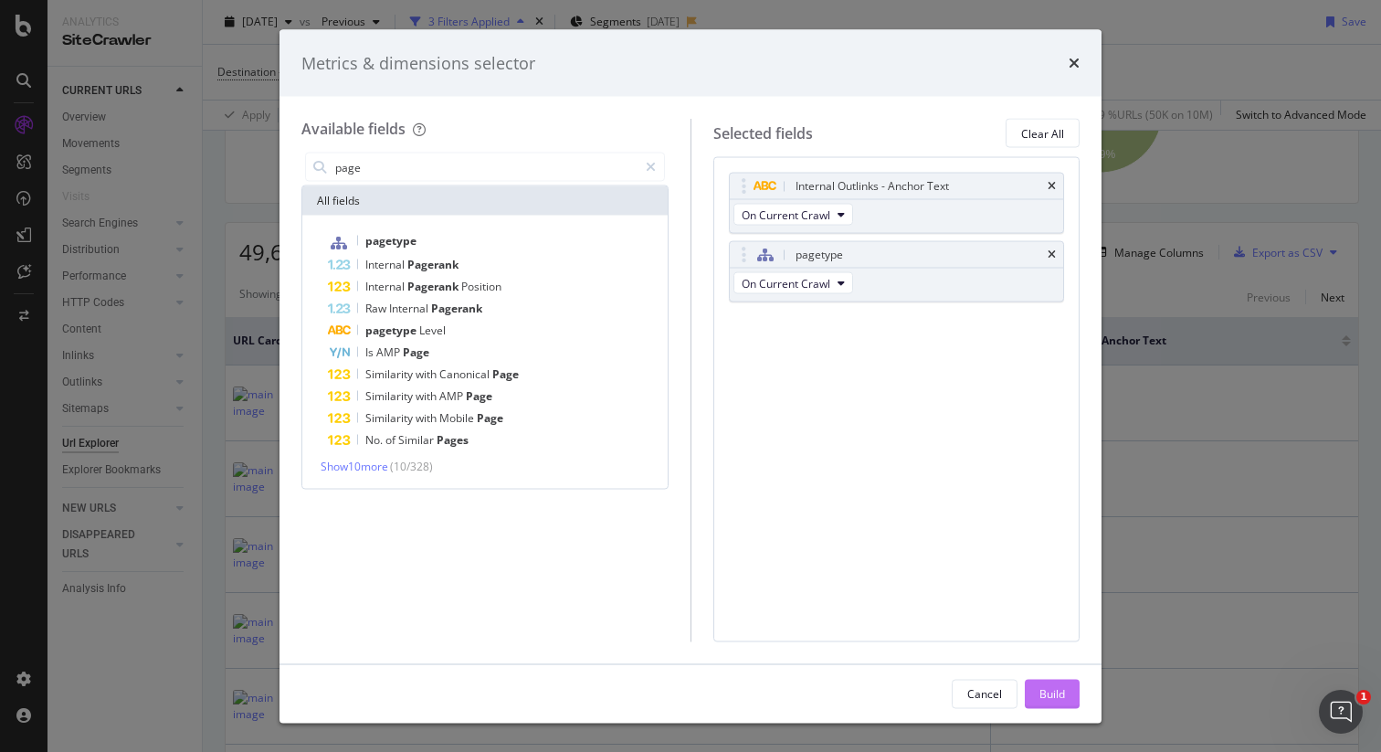
click at [1039, 690] on div "Build" at bounding box center [1052, 693] width 26 height 16
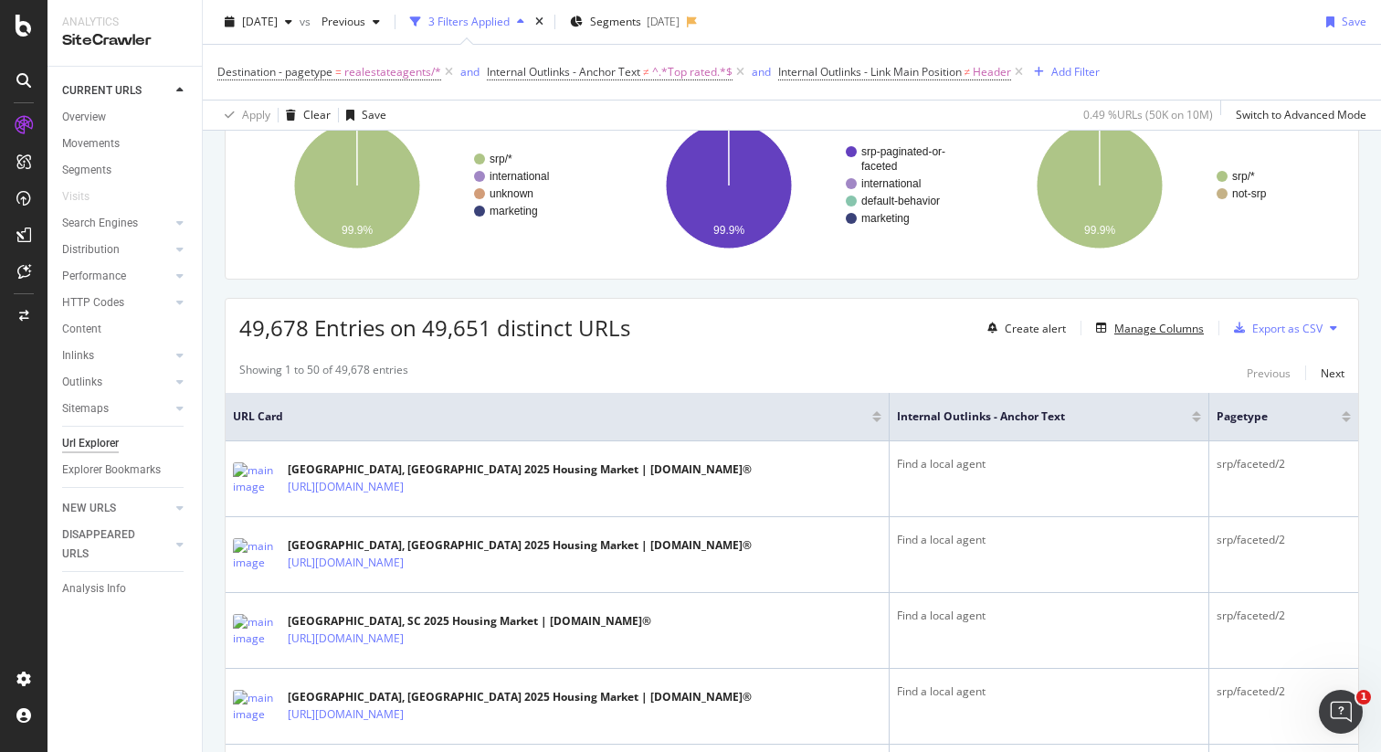
scroll to position [145, 0]
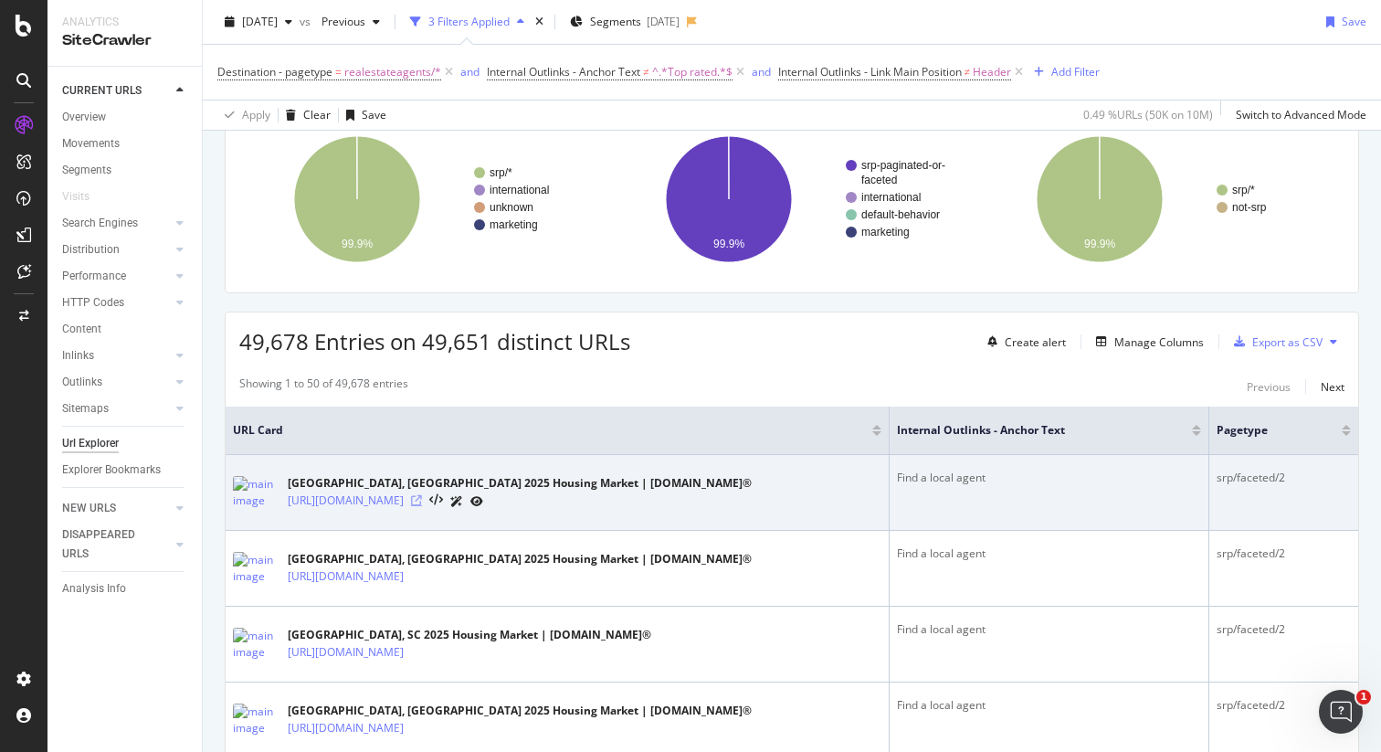
click at [422, 505] on icon at bounding box center [416, 500] width 11 height 11
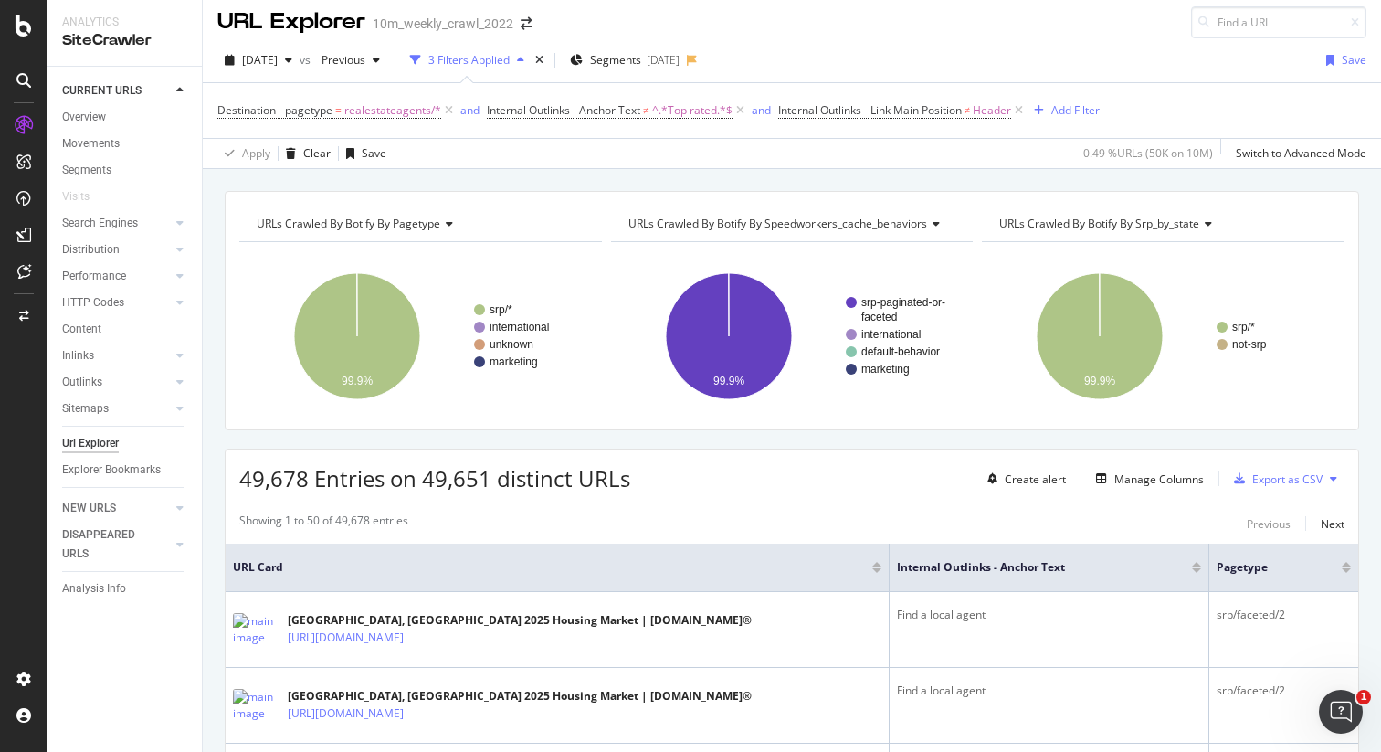
scroll to position [0, 0]
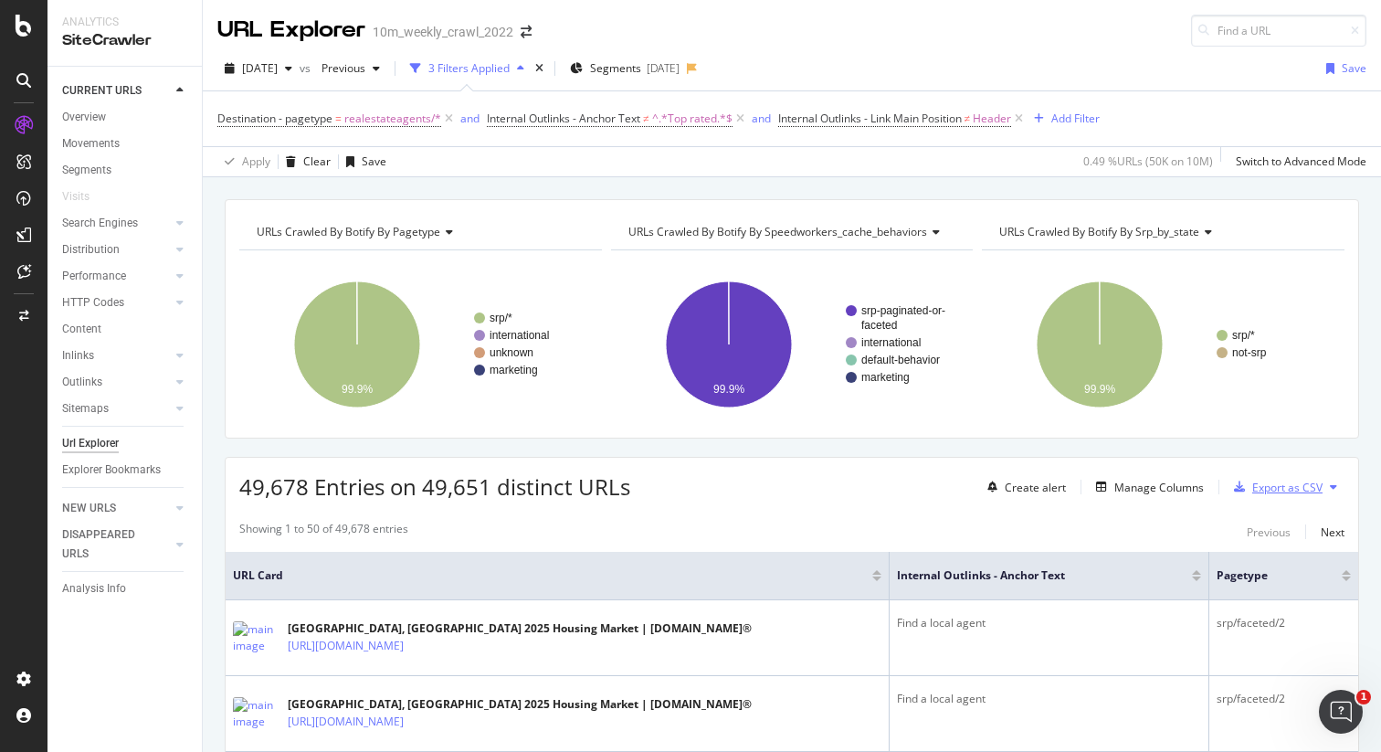
click at [1252, 486] on div "Export as CSV" at bounding box center [1287, 488] width 70 height 16
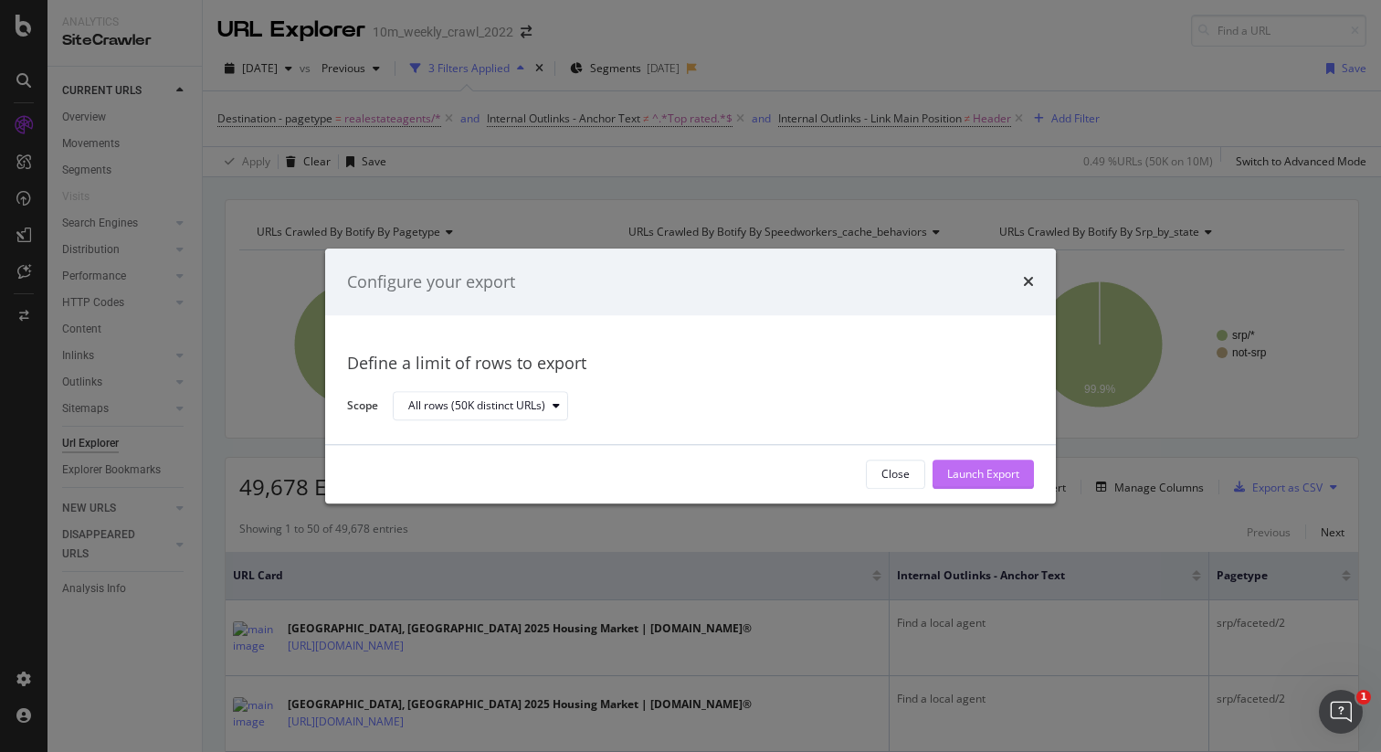
click at [991, 477] on div "Launch Export" at bounding box center [983, 475] width 72 height 16
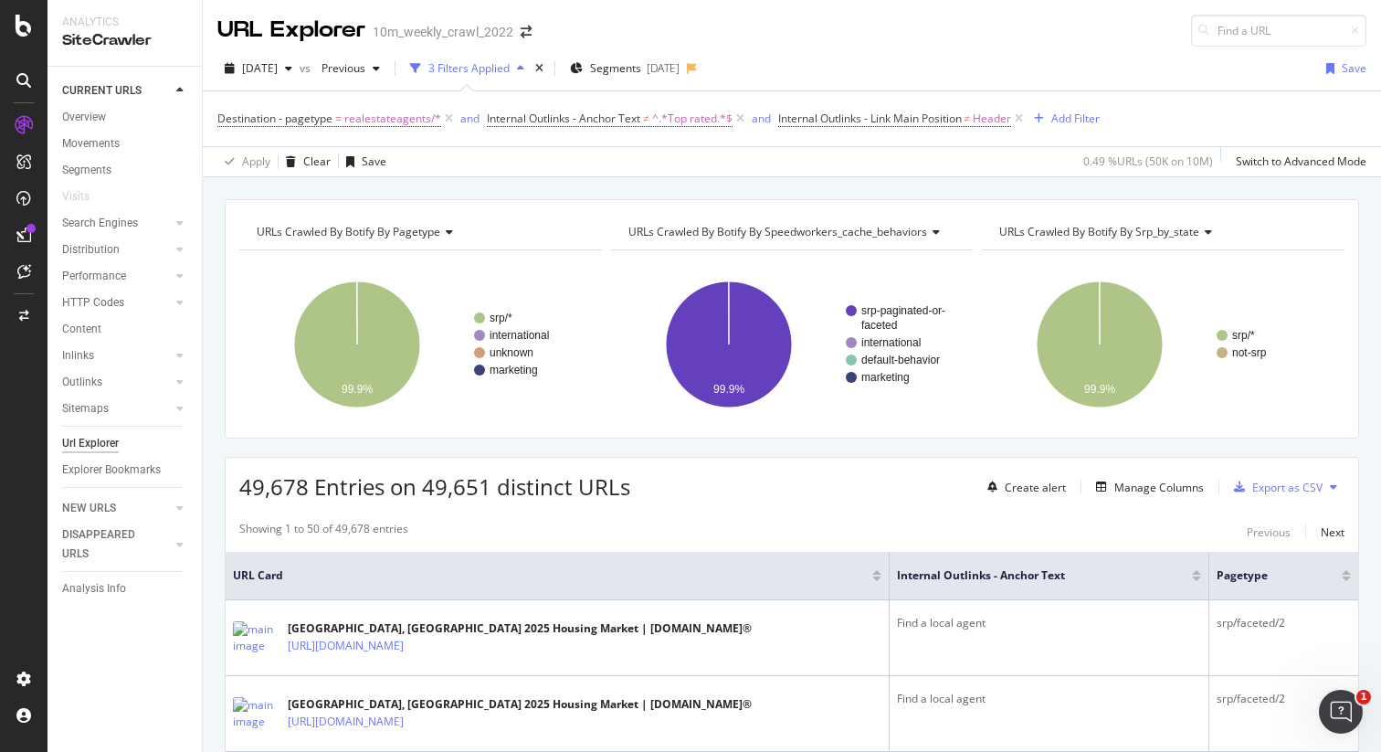
click at [506, 187] on div "URLs Crawled By Botify By pagetype Chart (by Value) Table Expand Export as CSV …" at bounding box center [792, 199] width 1178 height 44
click at [261, 125] on span "Destination - pagetype" at bounding box center [274, 119] width 115 height 16
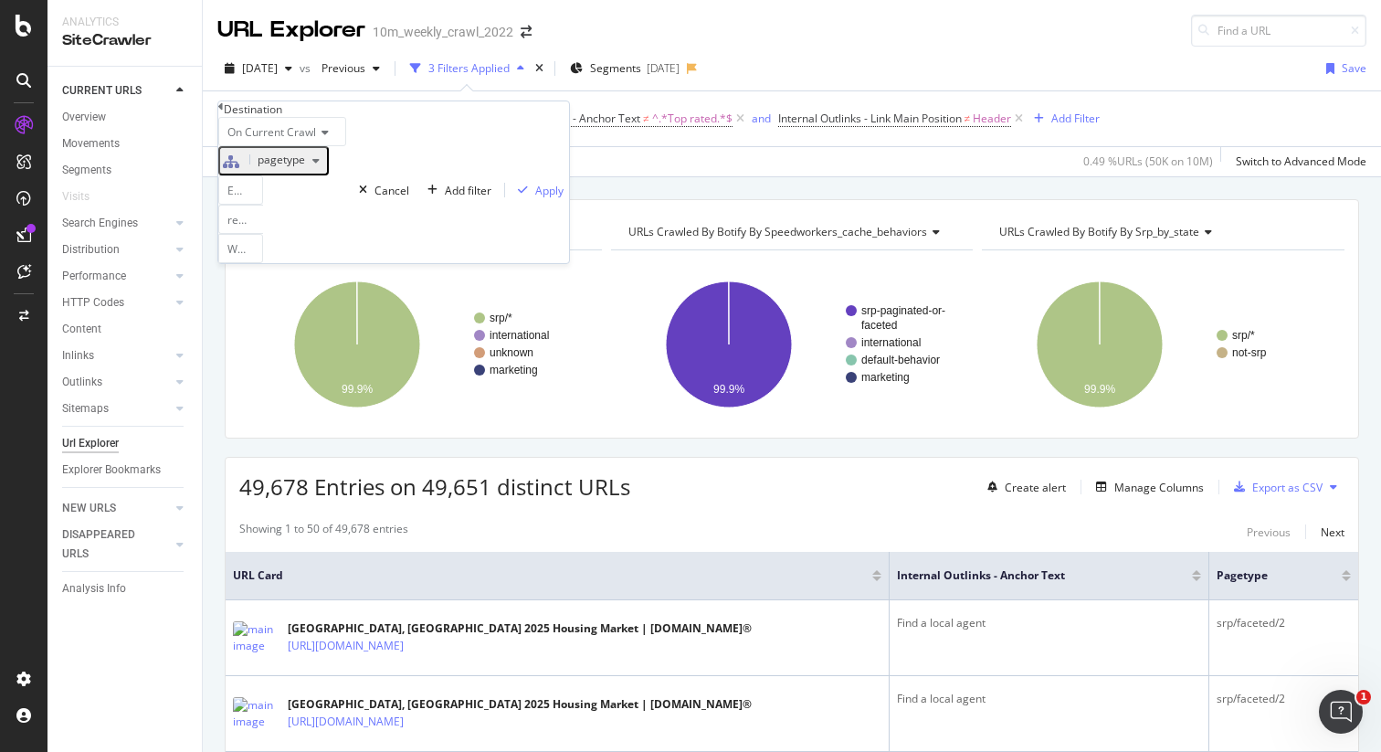
click at [223, 117] on div "Destination On Current Crawl pagetype Equal realestateagents With Children Canc…" at bounding box center [393, 182] width 351 height 162
click at [224, 115] on div "Destination On Current Crawl pagetype Equal realestateagents With Children Canc…" at bounding box center [393, 182] width 351 height 162
click at [224, 112] on icon at bounding box center [220, 106] width 5 height 11
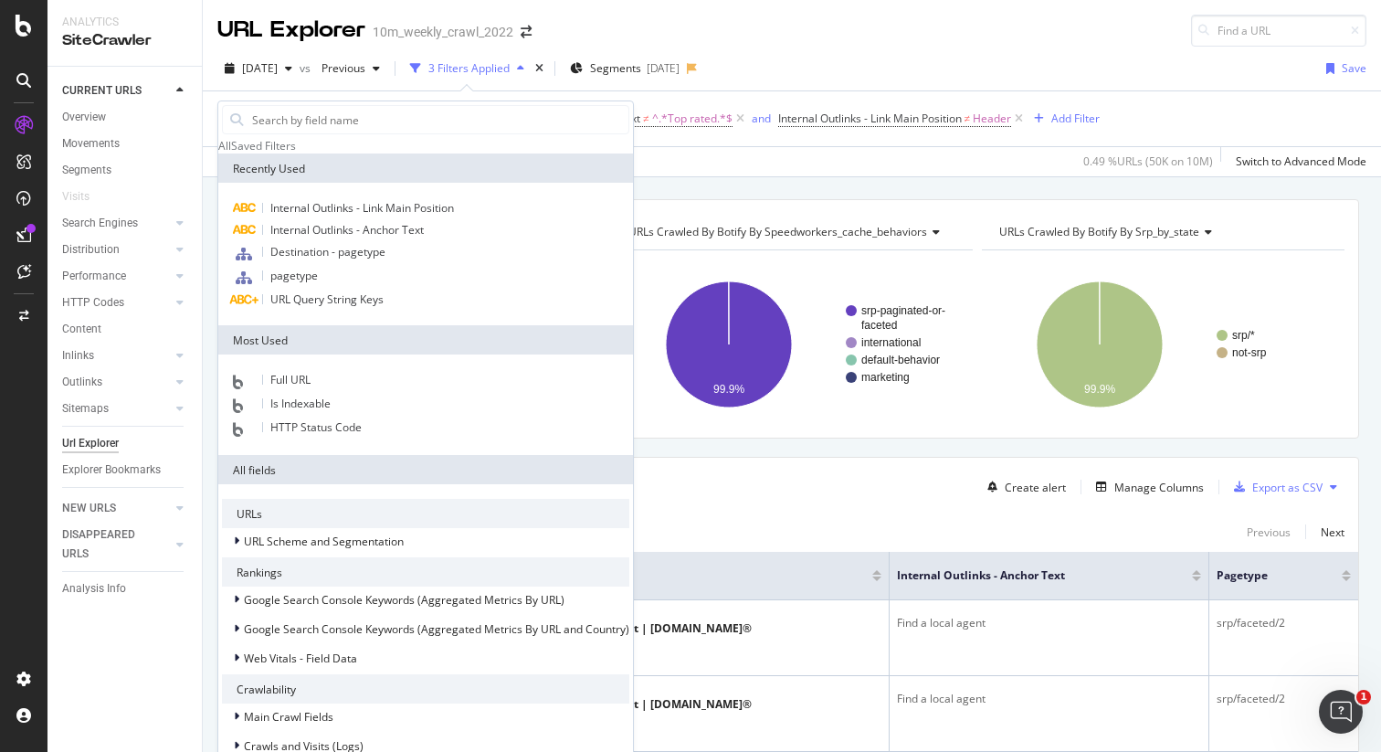
click at [677, 161] on div "Apply Clear Save 0.49 % URLs ( 50K on 10M ) Switch to Advanced Mode" at bounding box center [792, 161] width 1178 height 30
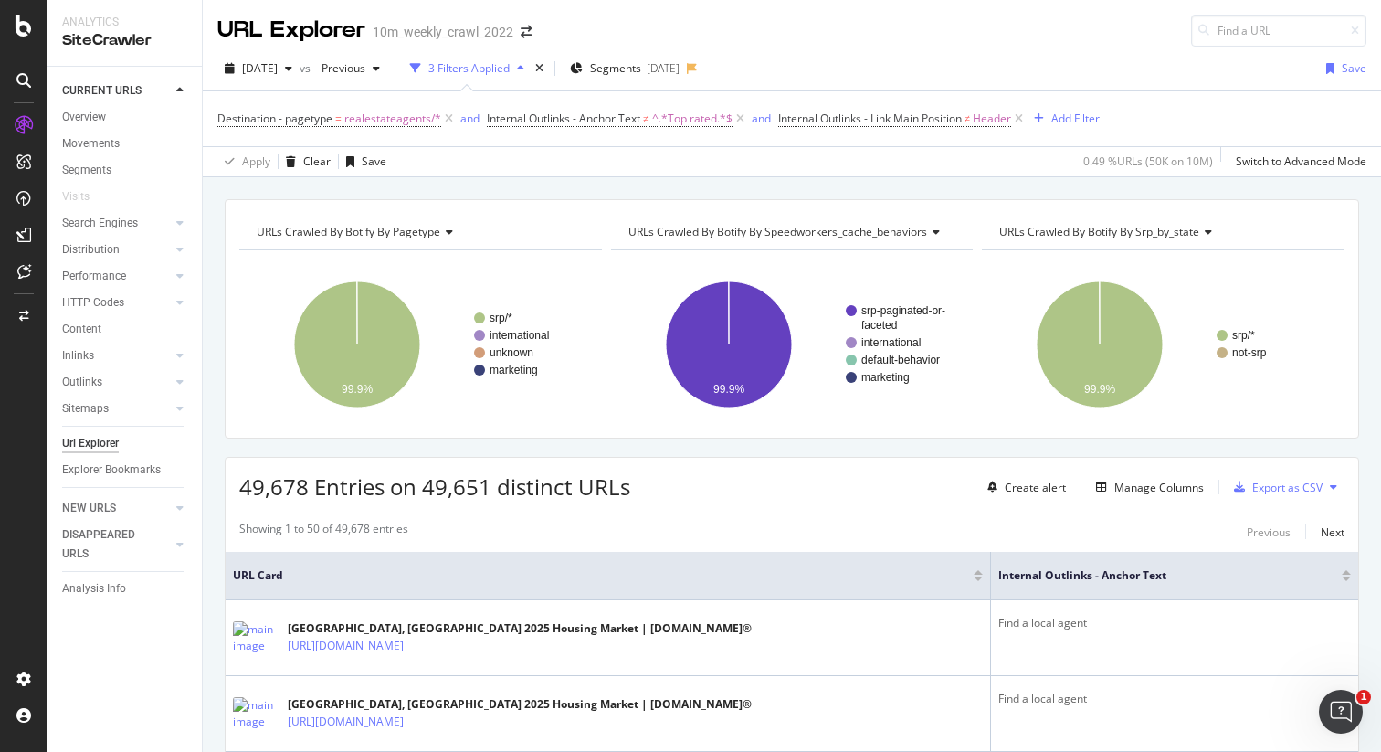
click at [1253, 494] on div "Export as CSV" at bounding box center [1287, 488] width 70 height 16
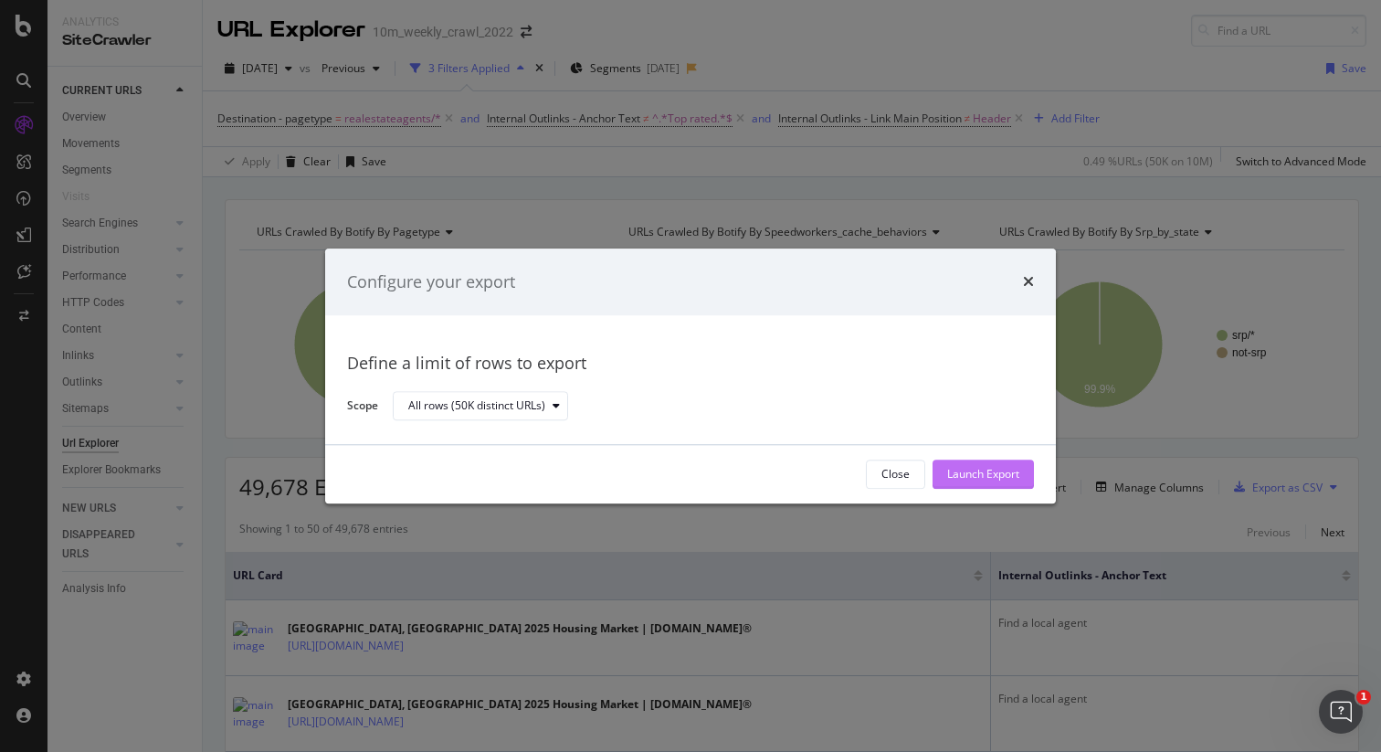
click at [960, 474] on div "Launch Export" at bounding box center [983, 475] width 72 height 16
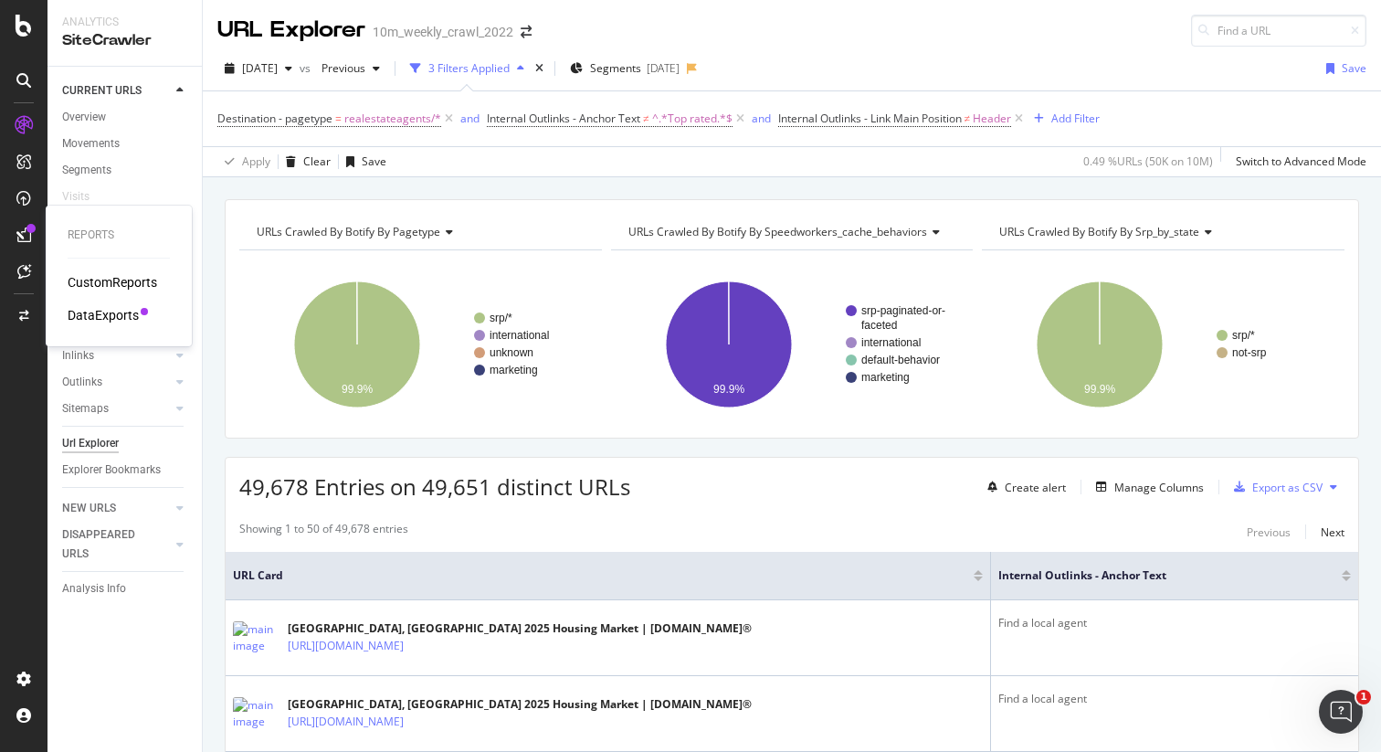
click at [27, 237] on icon at bounding box center [23, 234] width 15 height 15
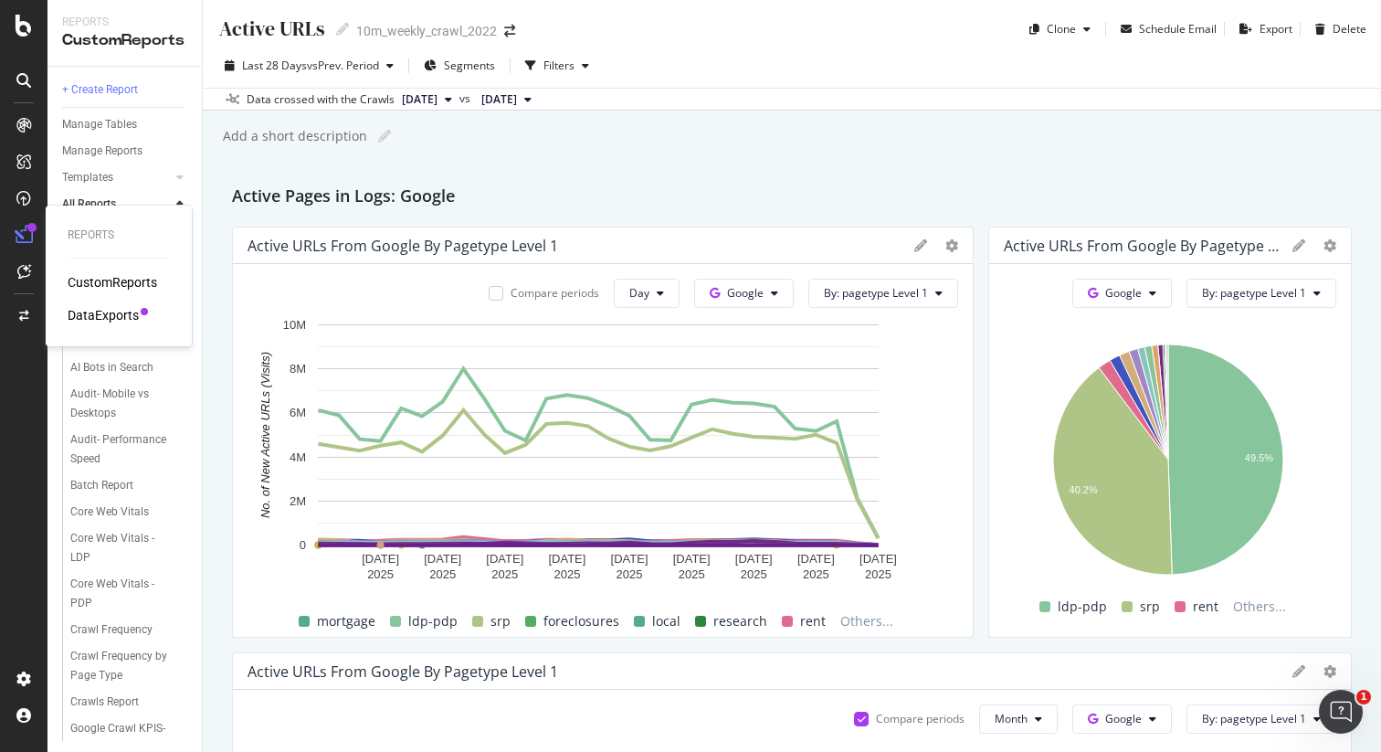
click at [107, 314] on div "DataExports" at bounding box center [103, 315] width 71 height 18
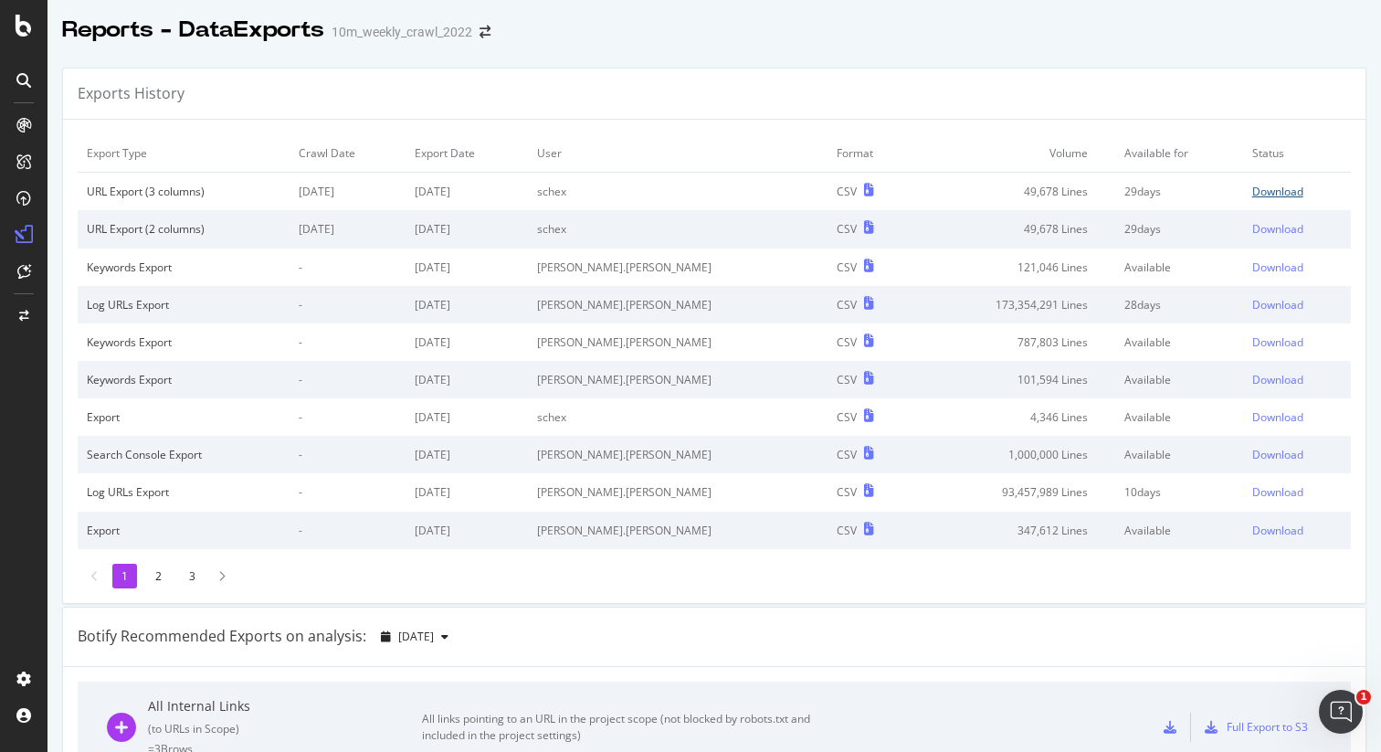
click at [1252, 195] on div "Download" at bounding box center [1277, 192] width 51 height 16
